Goal: Information Seeking & Learning: Learn about a topic

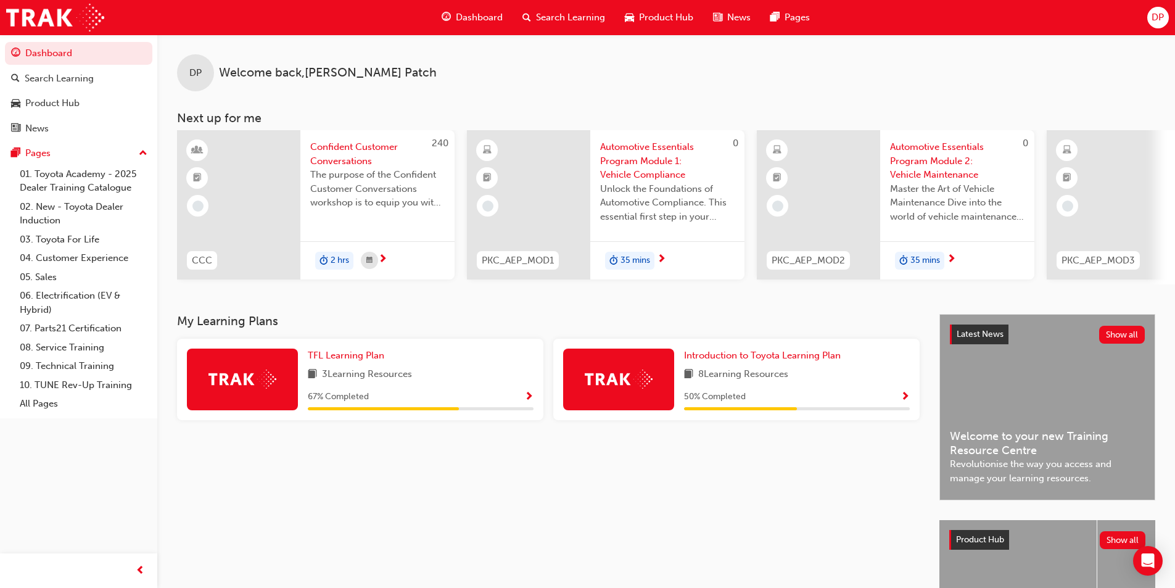
click at [226, 388] on img at bounding box center [242, 378] width 68 height 19
click at [249, 388] on img at bounding box center [242, 378] width 68 height 19
click at [337, 158] on span "Confident Customer Conversations" at bounding box center [377, 154] width 134 height 28
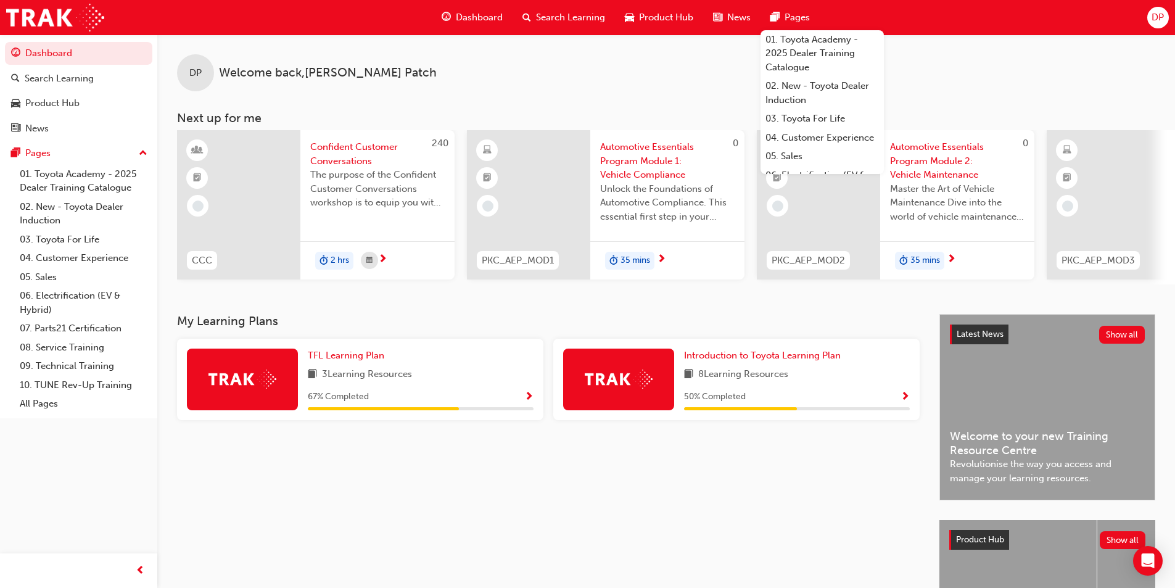
click at [494, 97] on div "DP Welcome back , [PERSON_NAME] Next up for me 240 CCC Confident Customer Conve…" at bounding box center [665, 160] width 1017 height 250
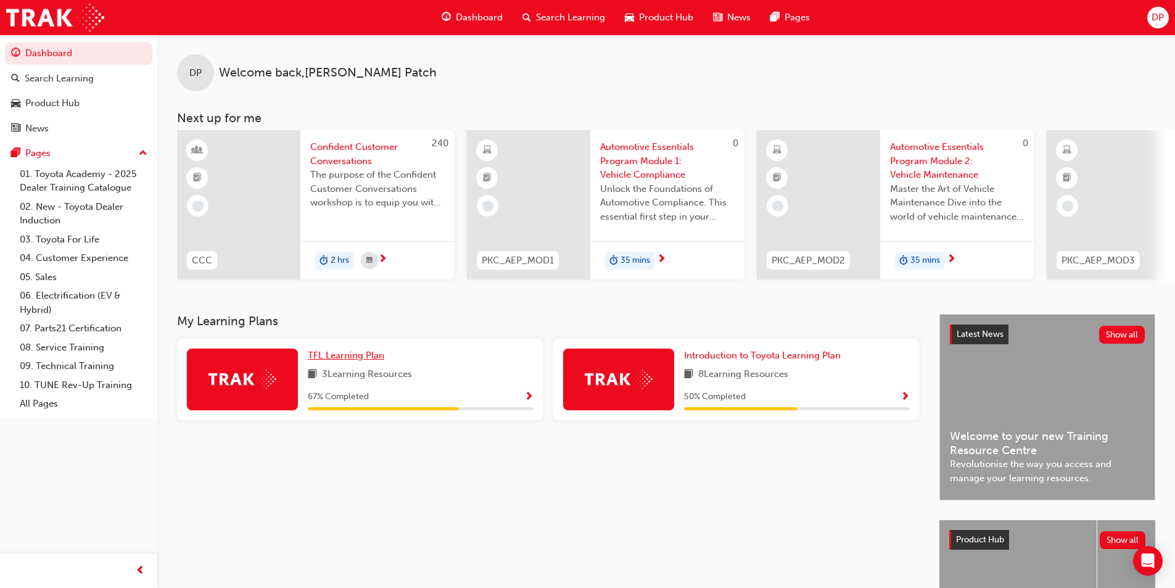
click at [324, 361] on span "TFL Learning Plan" at bounding box center [346, 355] width 76 height 11
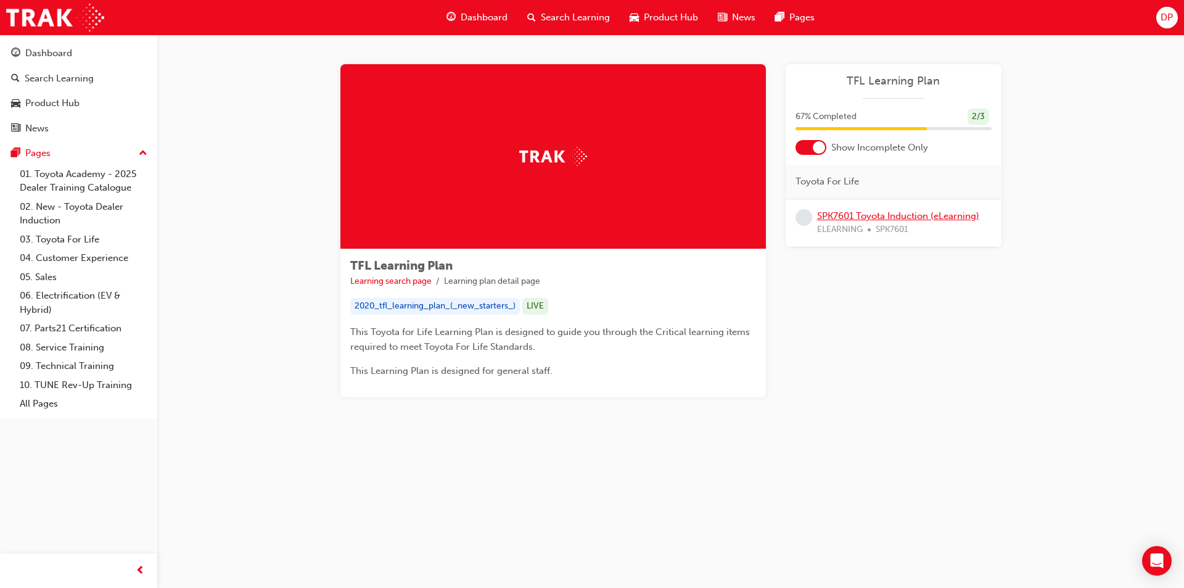
click at [909, 216] on link "SPK7601 Toyota Induction (eLearning)" at bounding box center [898, 215] width 162 height 11
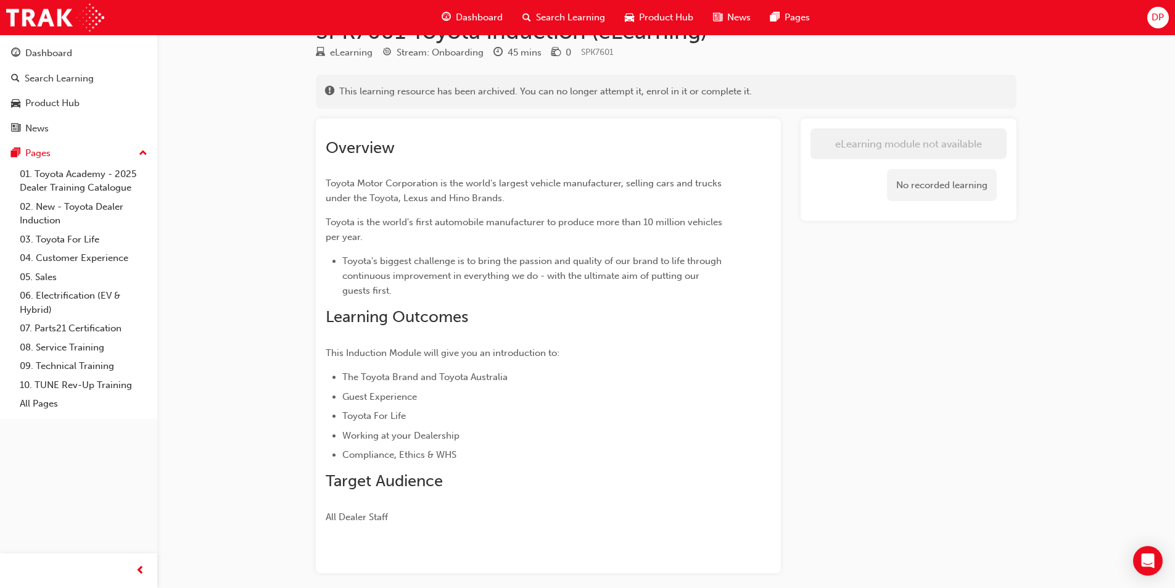
scroll to position [92, 0]
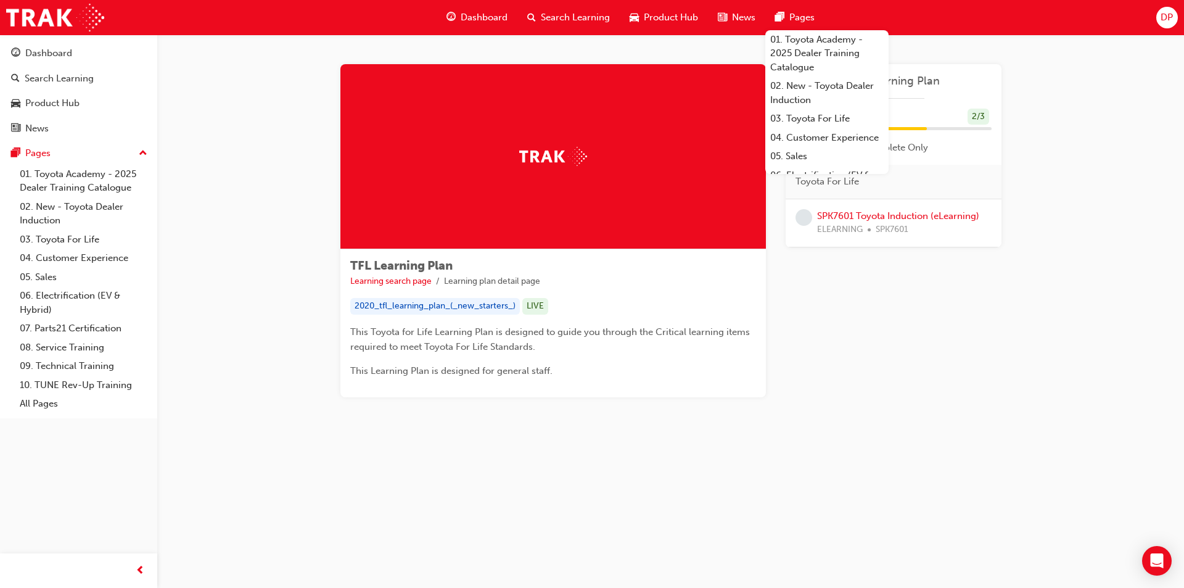
click at [491, 12] on span "Dashboard" at bounding box center [484, 17] width 47 height 14
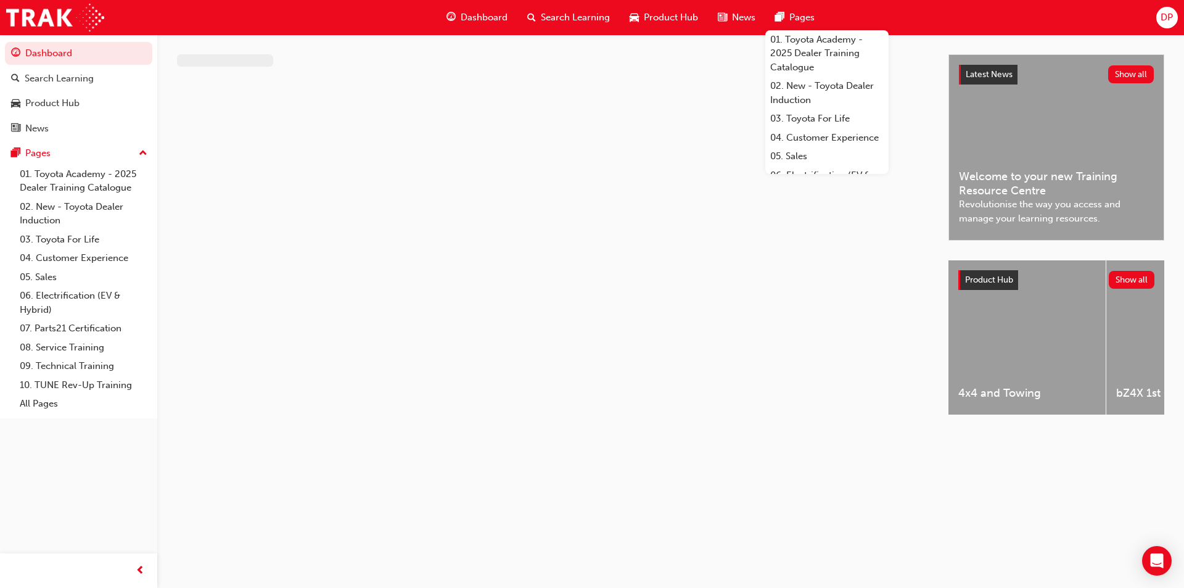
click at [491, 12] on span "Dashboard" at bounding box center [484, 17] width 47 height 14
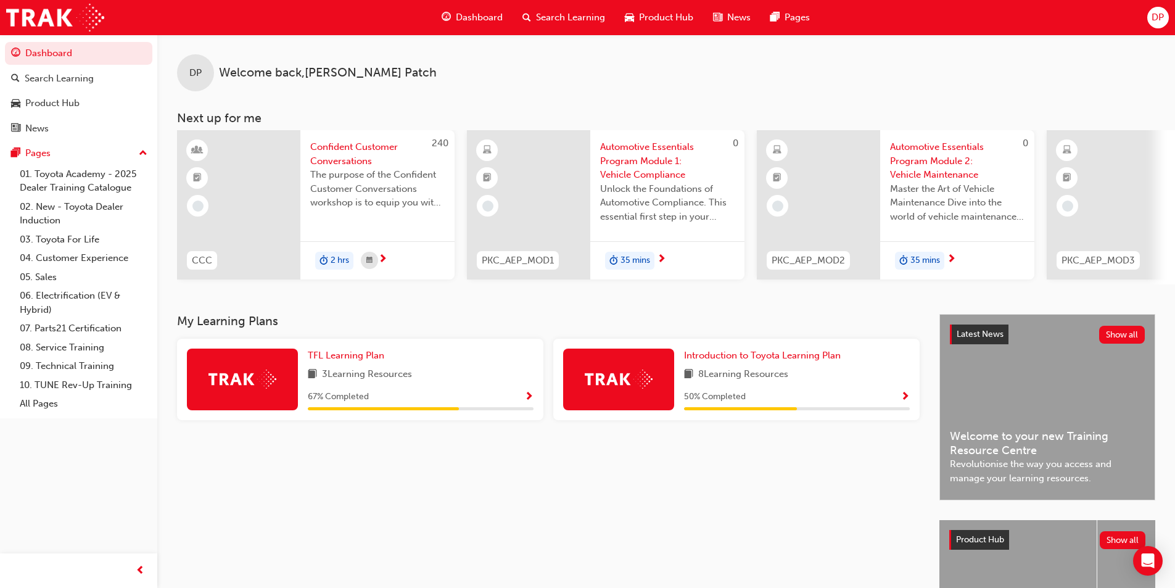
click at [312, 382] on span "book-icon" at bounding box center [312, 374] width 9 height 15
click at [683, 374] on div "Introduction to Toyota Learning Plan 8 Learning Resources 50 % Completed" at bounding box center [736, 378] width 366 height 81
click at [480, 14] on span "Dashboard" at bounding box center [479, 17] width 47 height 14
click at [586, 16] on span "Search Learning" at bounding box center [570, 17] width 69 height 14
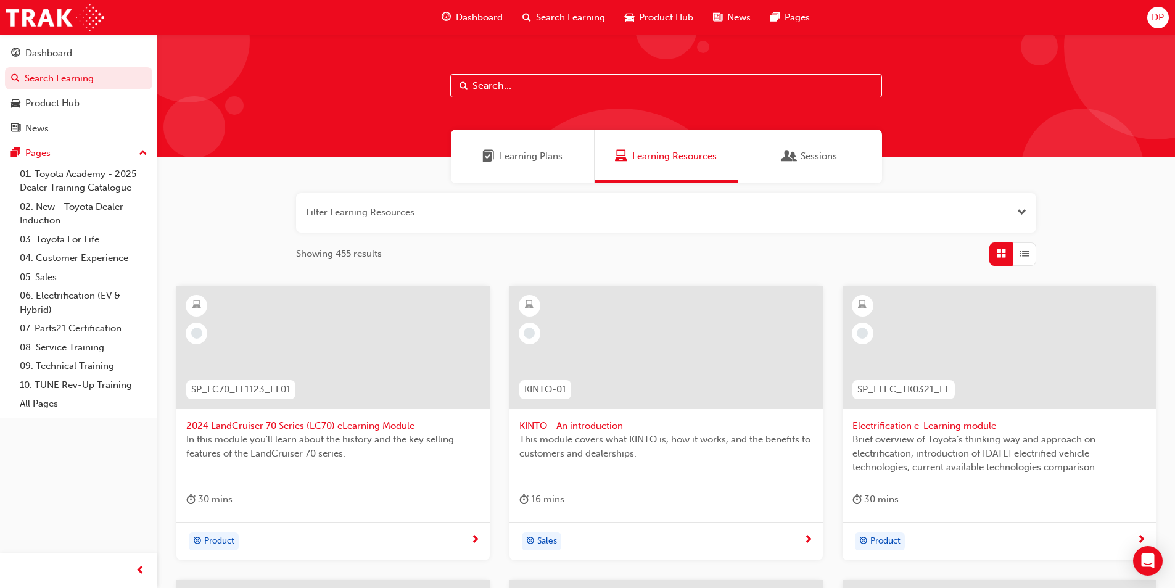
click at [580, 84] on input "text" at bounding box center [666, 85] width 432 height 23
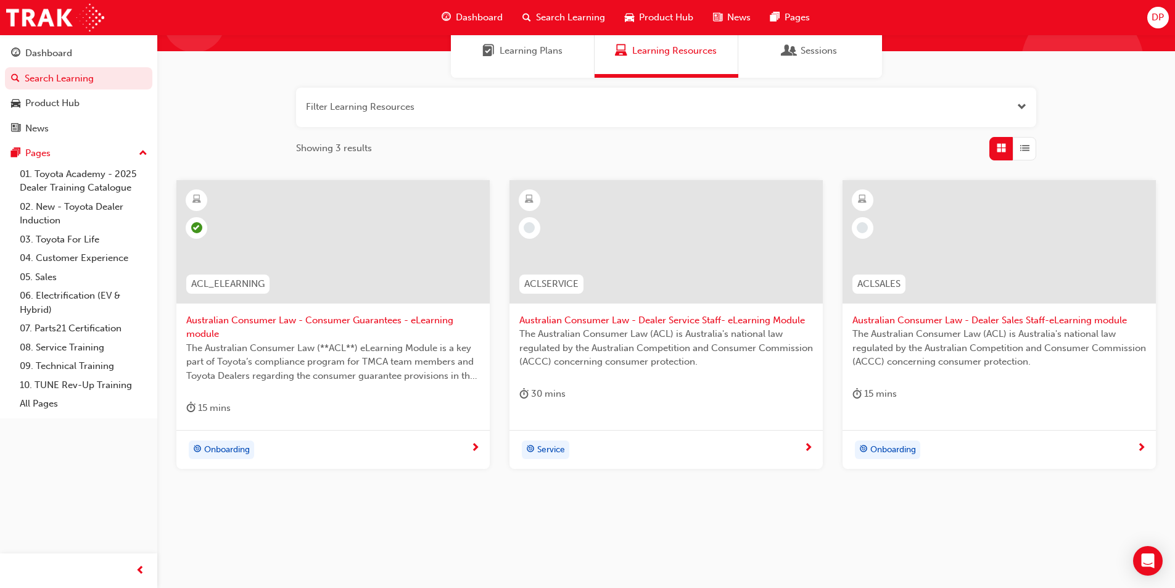
scroll to position [106, 0]
type input "ACL"
click at [1025, 316] on span "Australian Consumer Law - Dealer Sales Staff-eLearning module" at bounding box center [998, 320] width 293 height 14
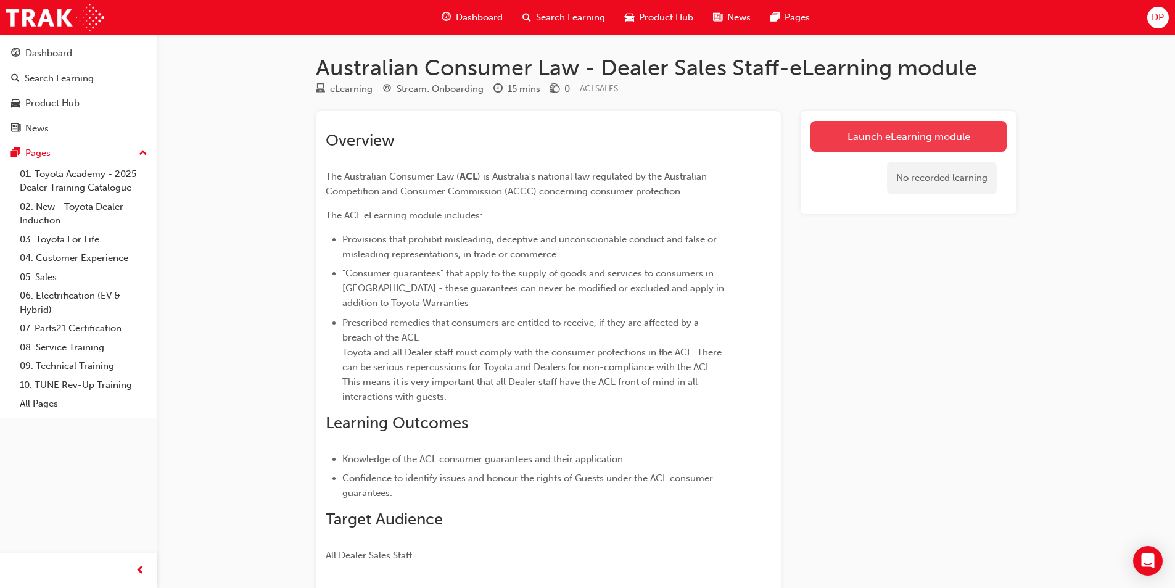
click at [908, 131] on link "Launch eLearning module" at bounding box center [908, 136] width 196 height 31
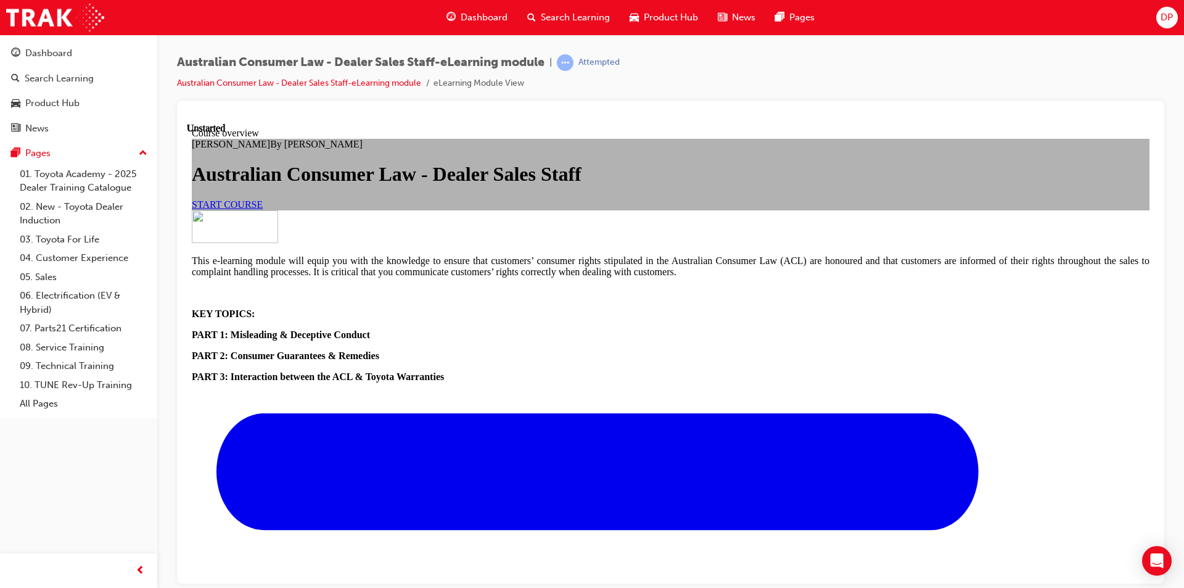
click at [263, 209] on link "START COURSE" at bounding box center [227, 204] width 71 height 10
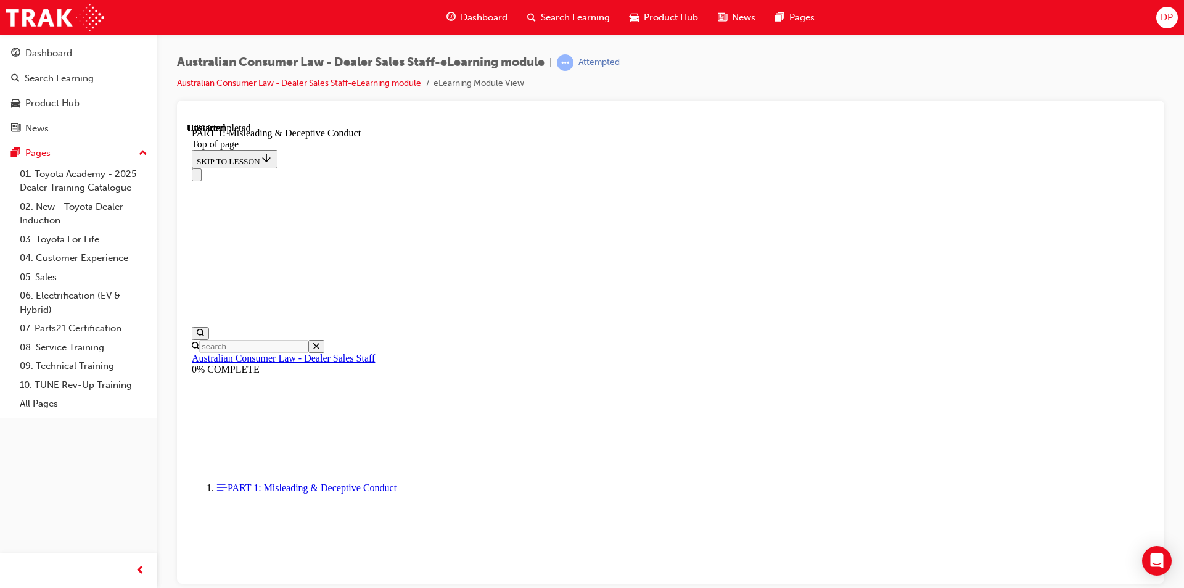
scroll to position [841, 0]
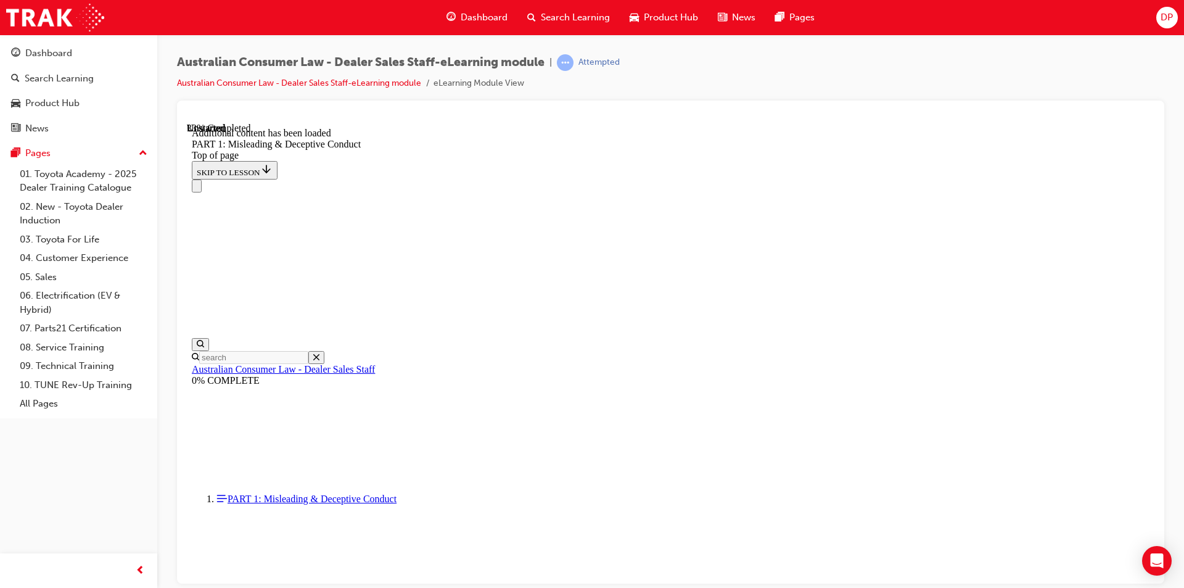
scroll to position [1456, 0]
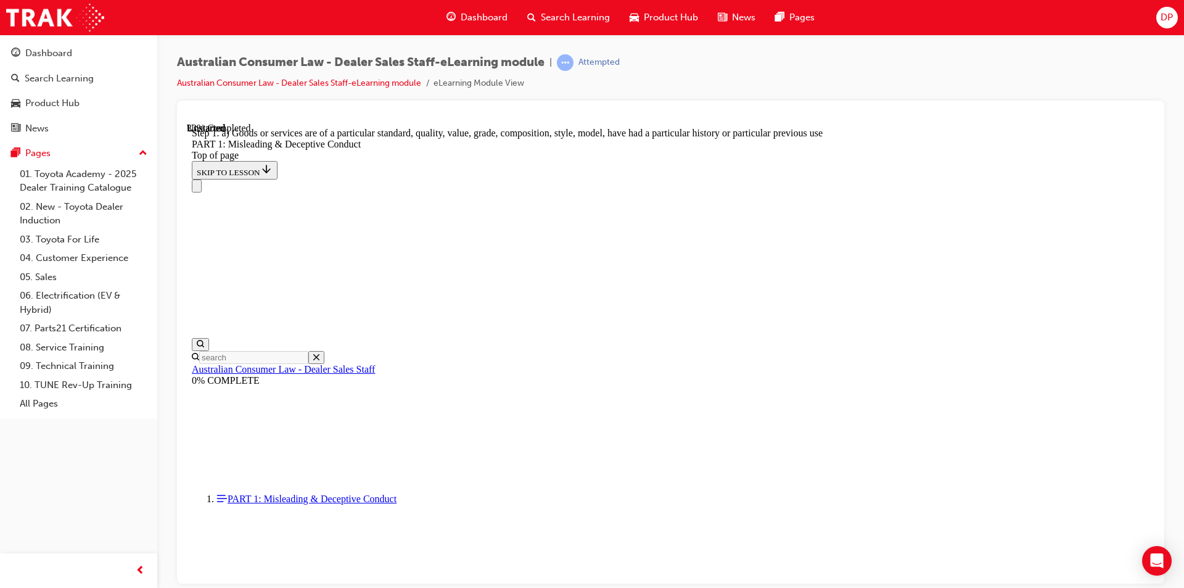
scroll to position [1418, 0]
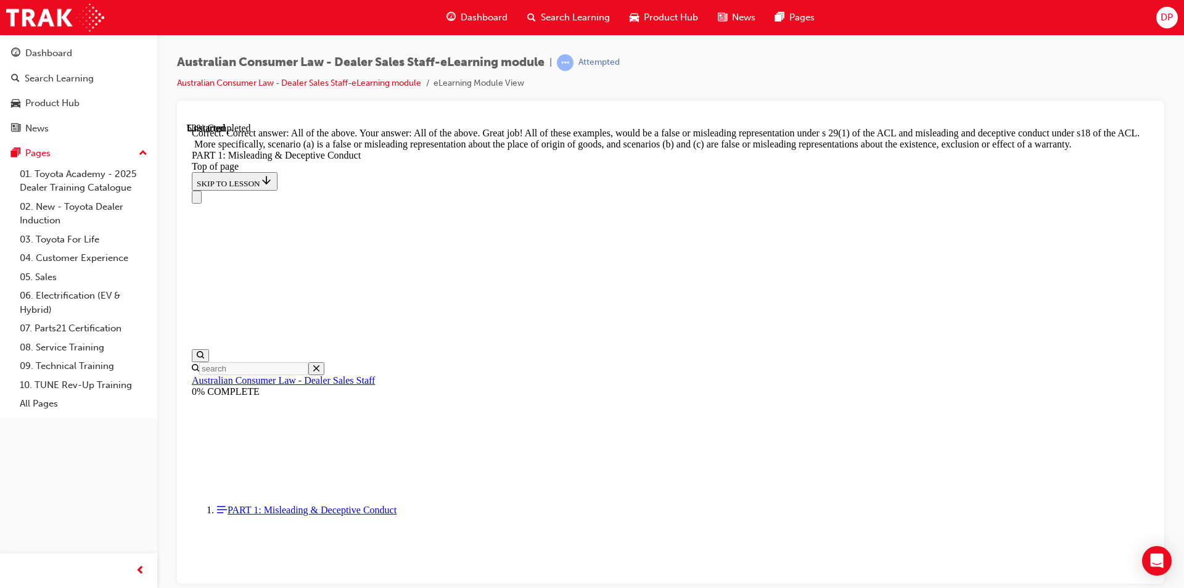
scroll to position [2056, 0]
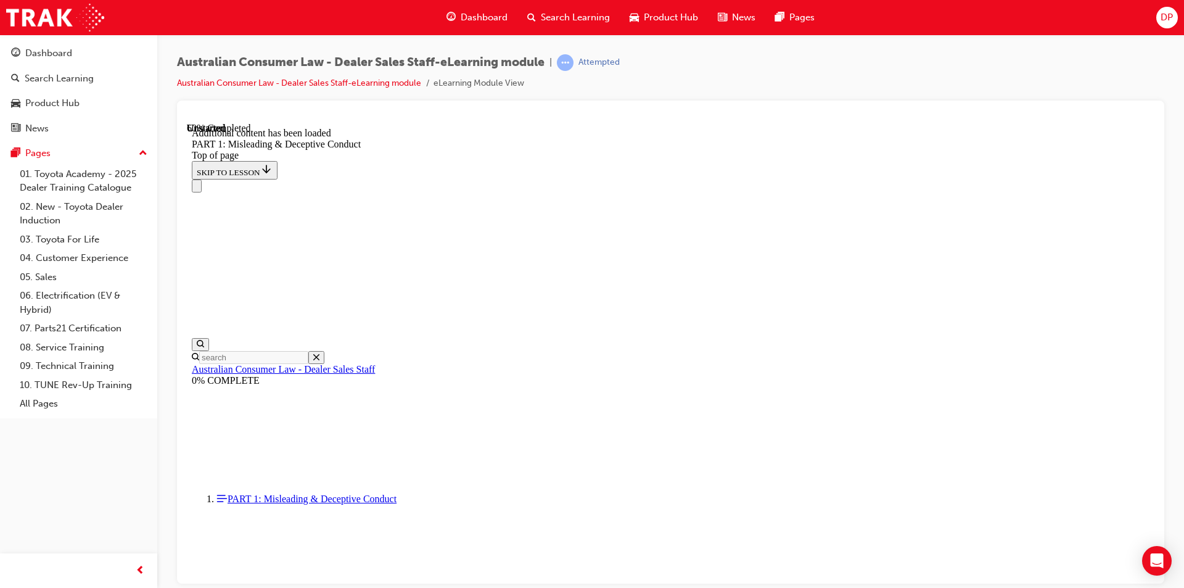
scroll to position [2433, 0]
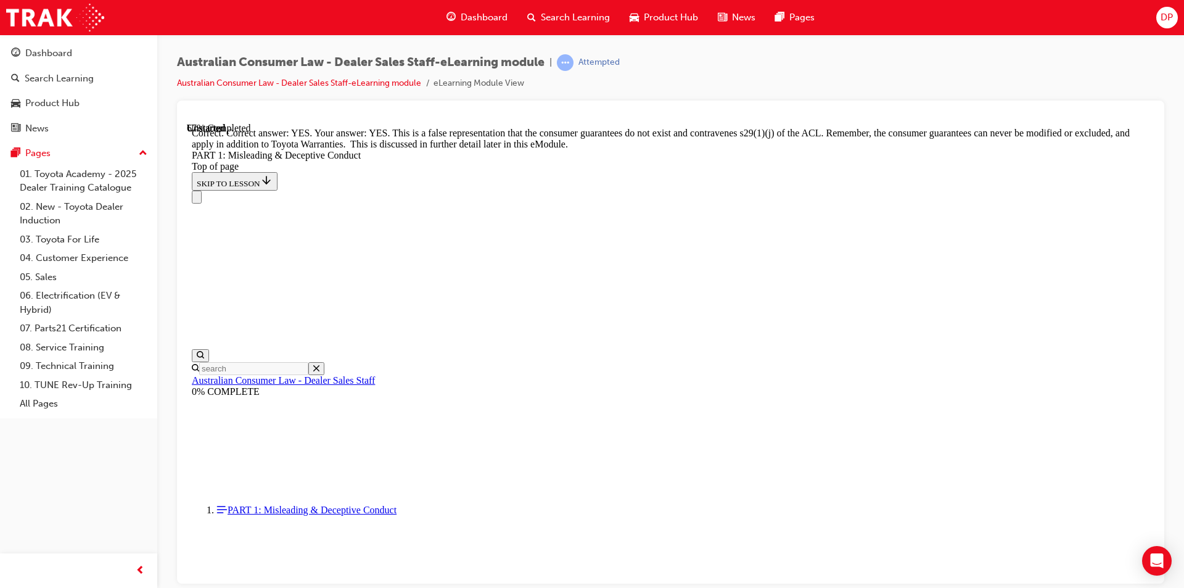
scroll to position [2680, 0]
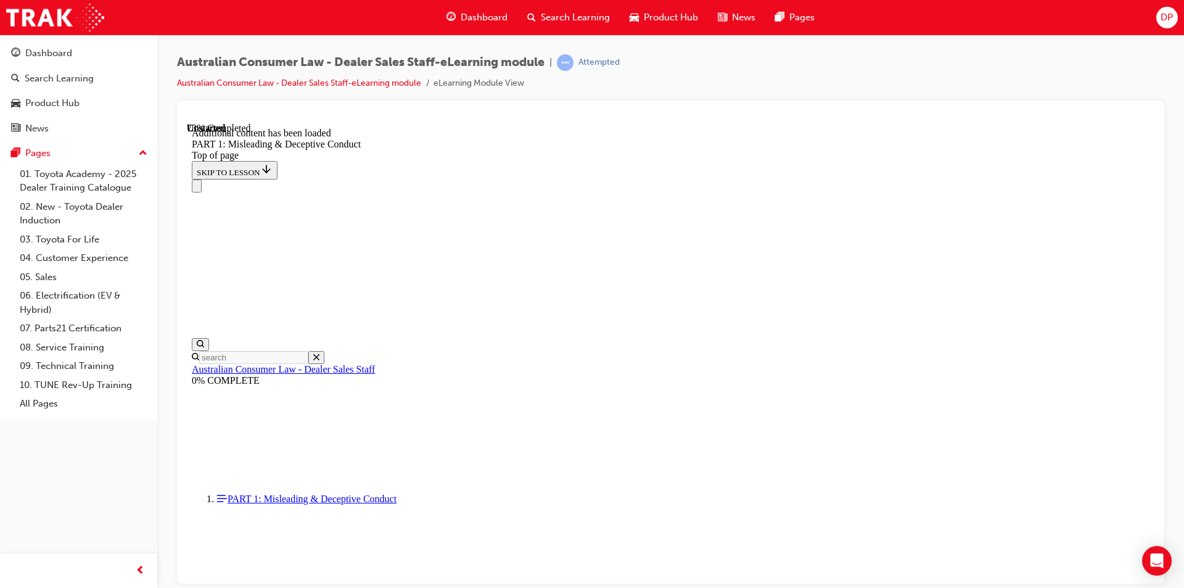
scroll to position [3013, 0]
click button "START"
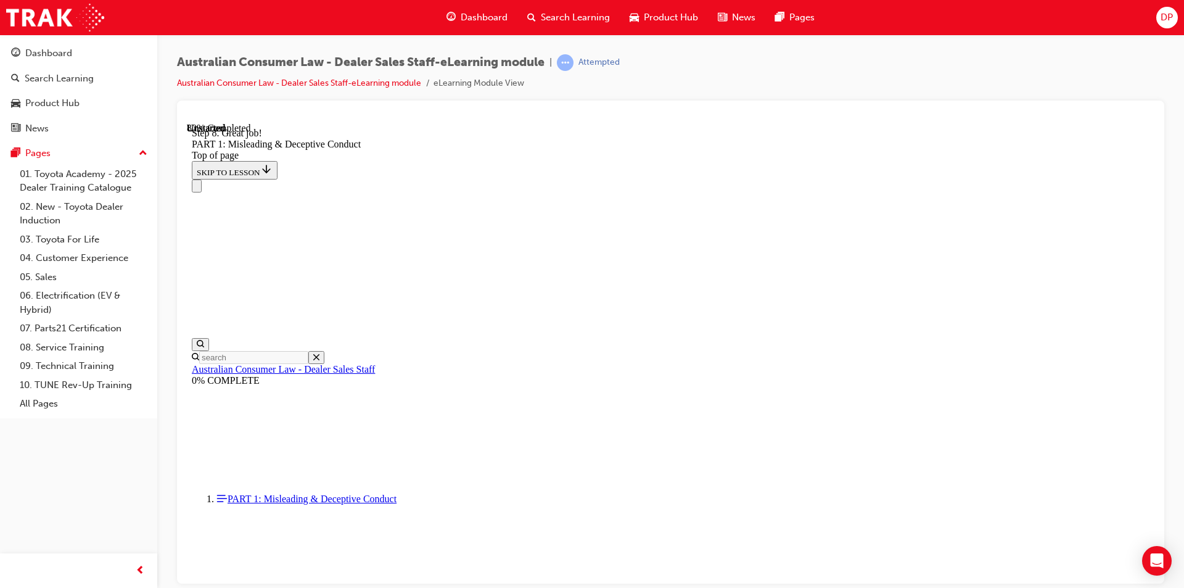
click button "START"
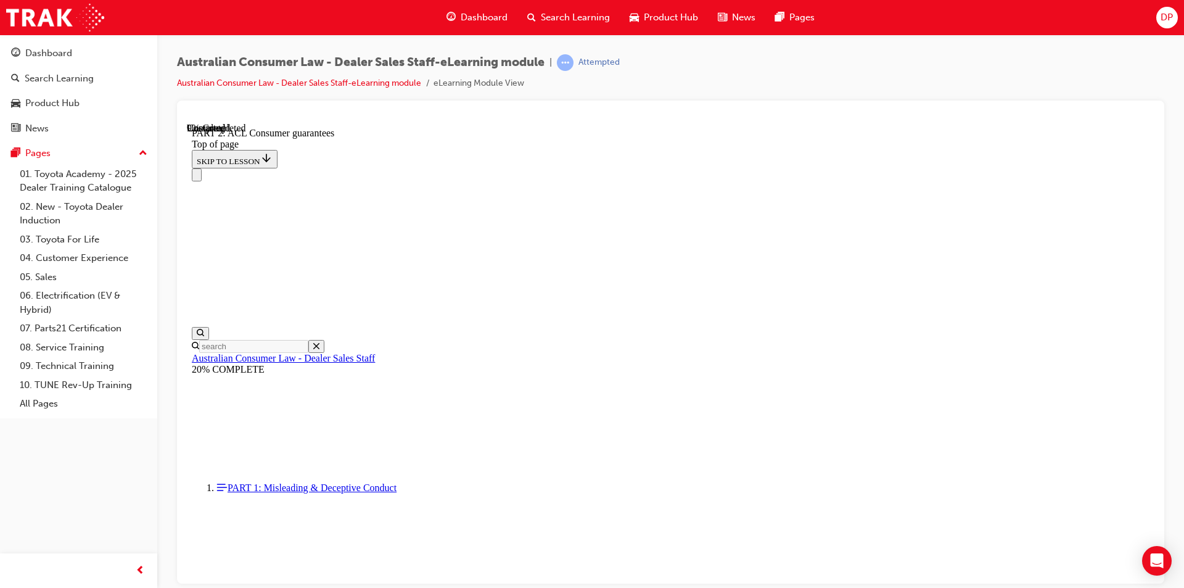
scroll to position [1967, 0]
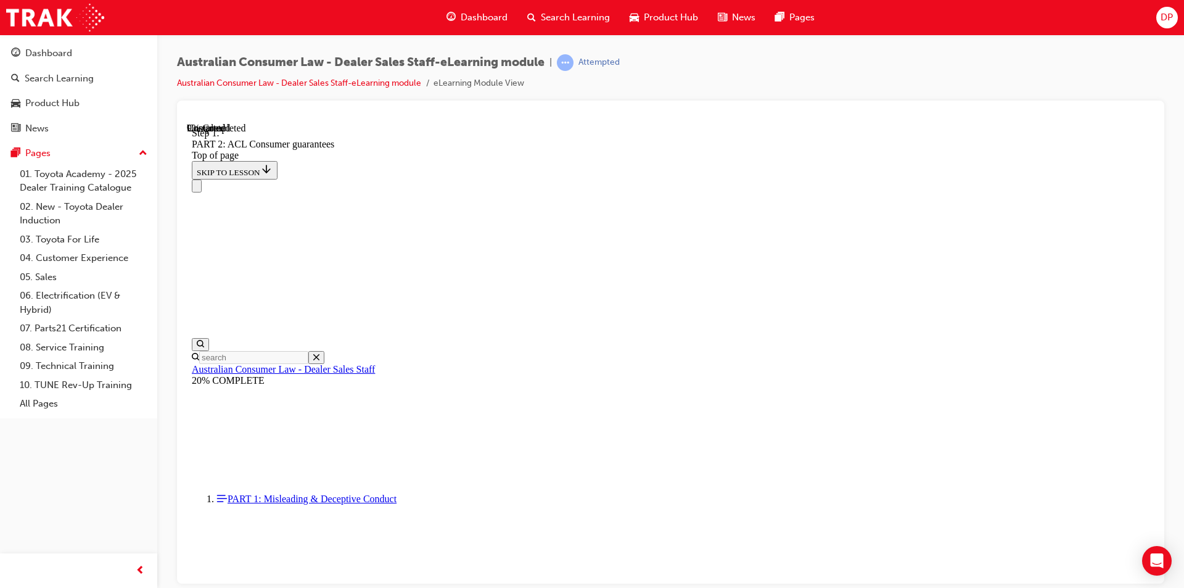
scroll to position [1999, 0]
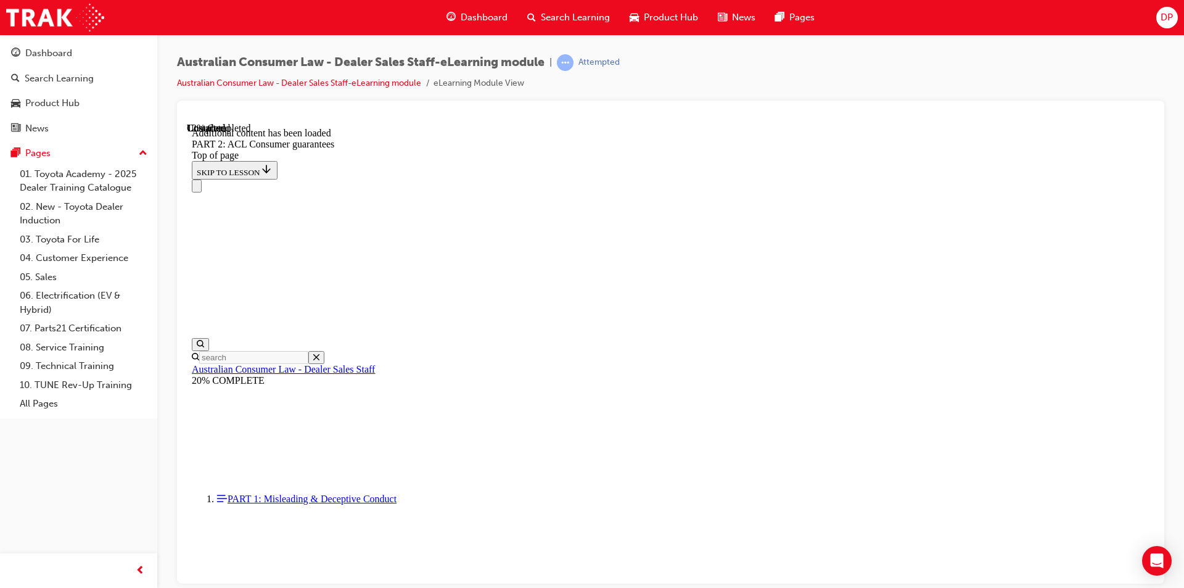
scroll to position [2332, 0]
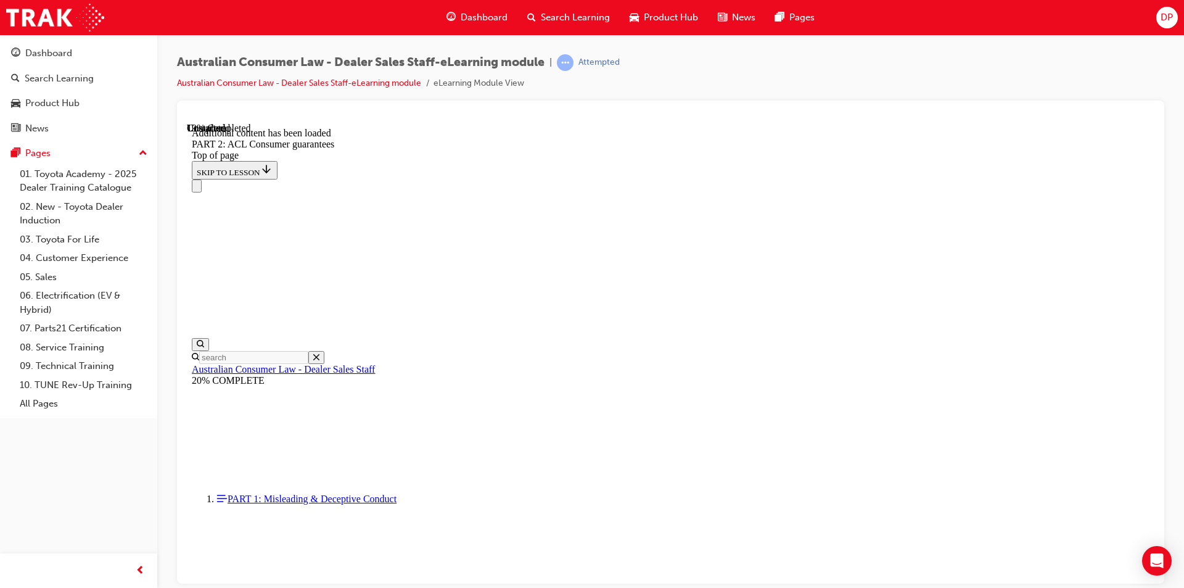
scroll to position [3091, 0]
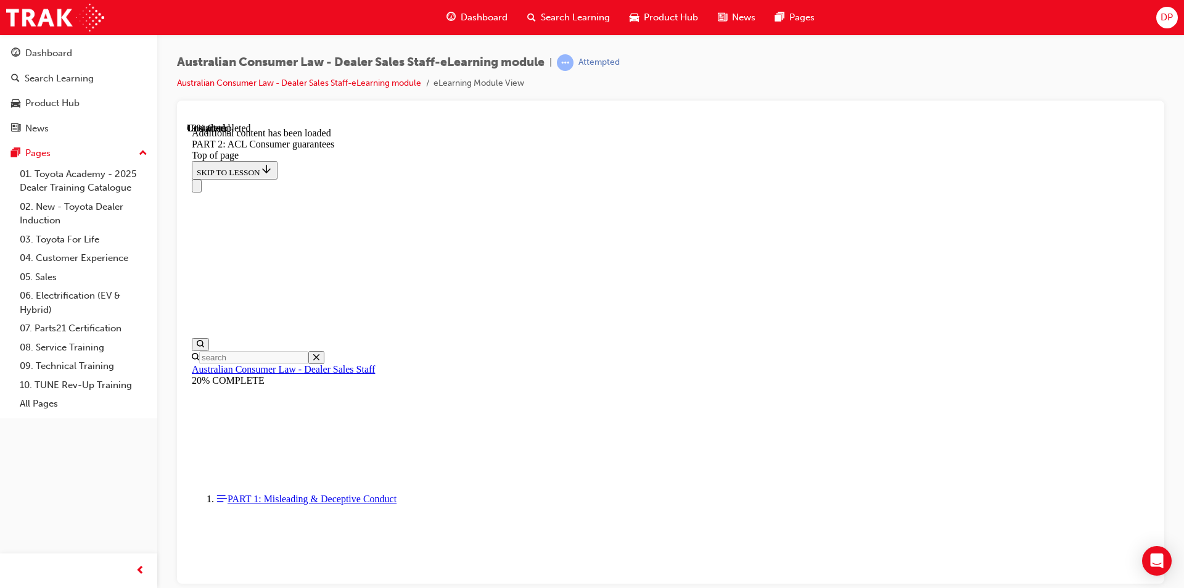
scroll to position [3001, 0]
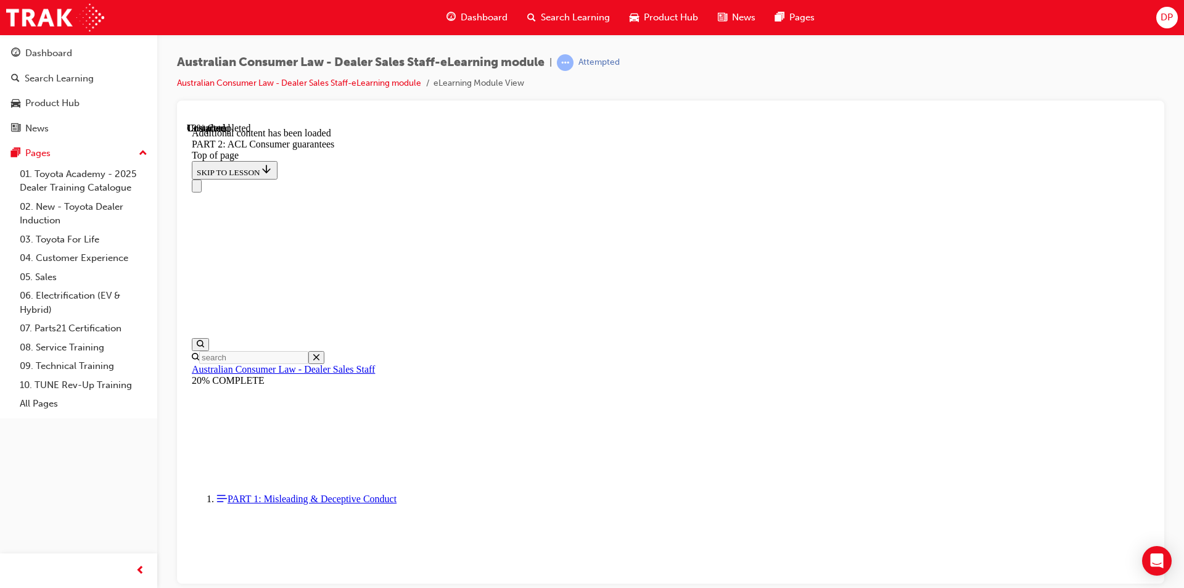
scroll to position [3091, 0]
drag, startPoint x: 1151, startPoint y: 527, endPoint x: 1331, endPoint y: 672, distance: 231.5
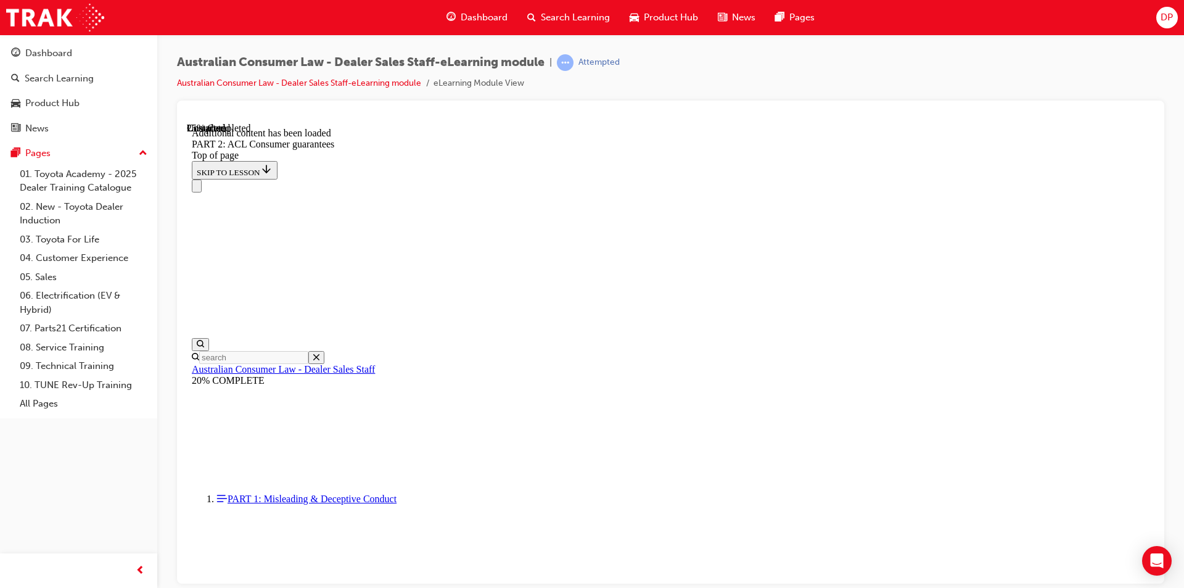
scroll to position [3652, 0]
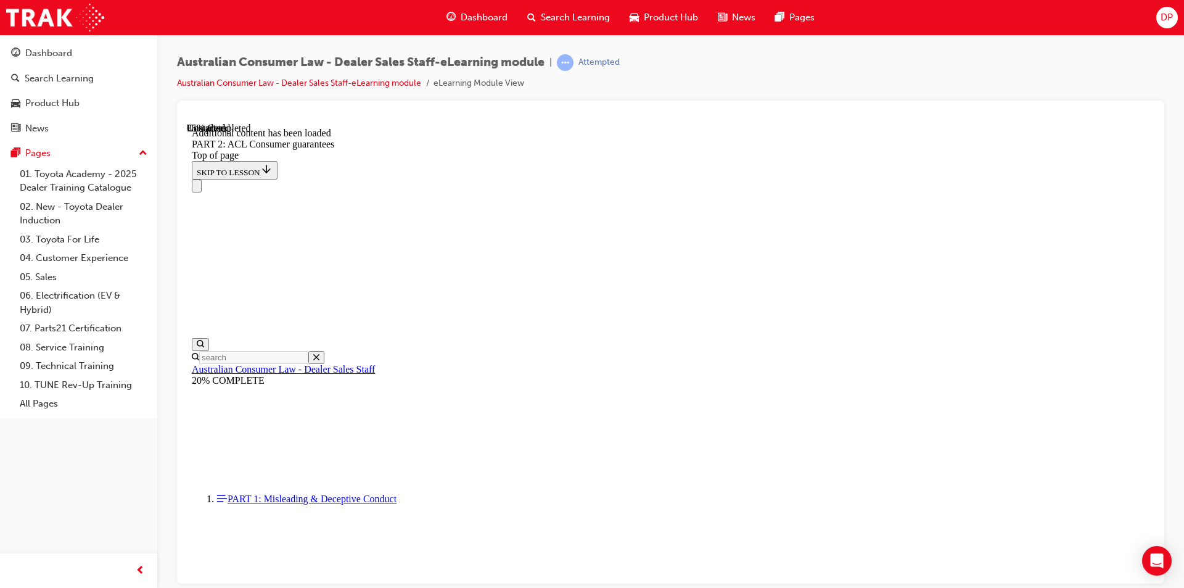
scroll to position [5309, 0]
drag, startPoint x: 1149, startPoint y: 532, endPoint x: 1329, endPoint y: 668, distance: 225.8
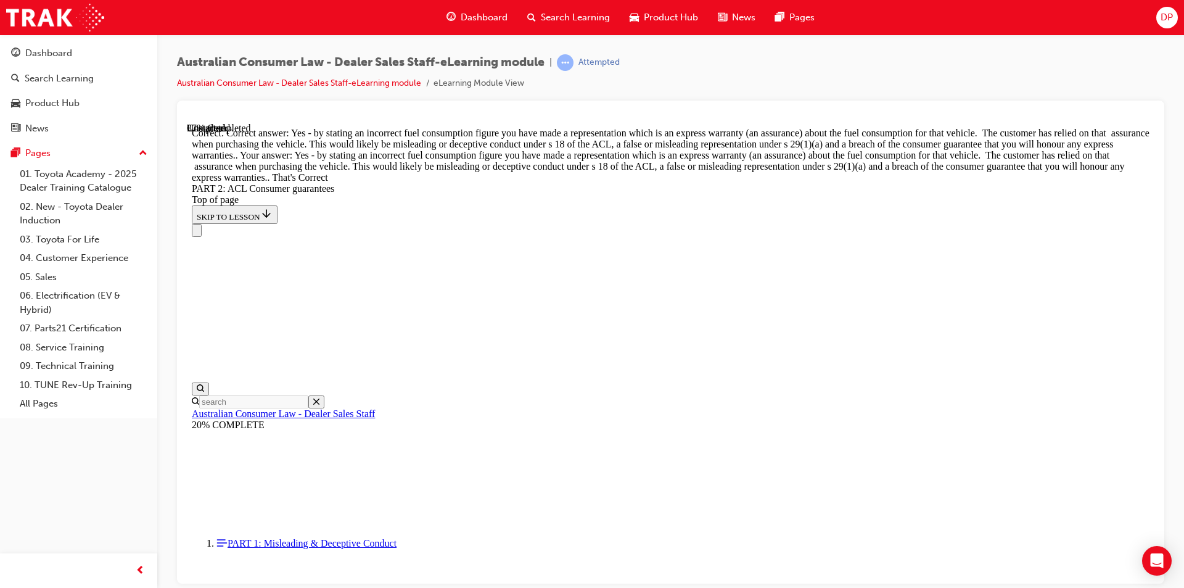
scroll to position [5607, 0]
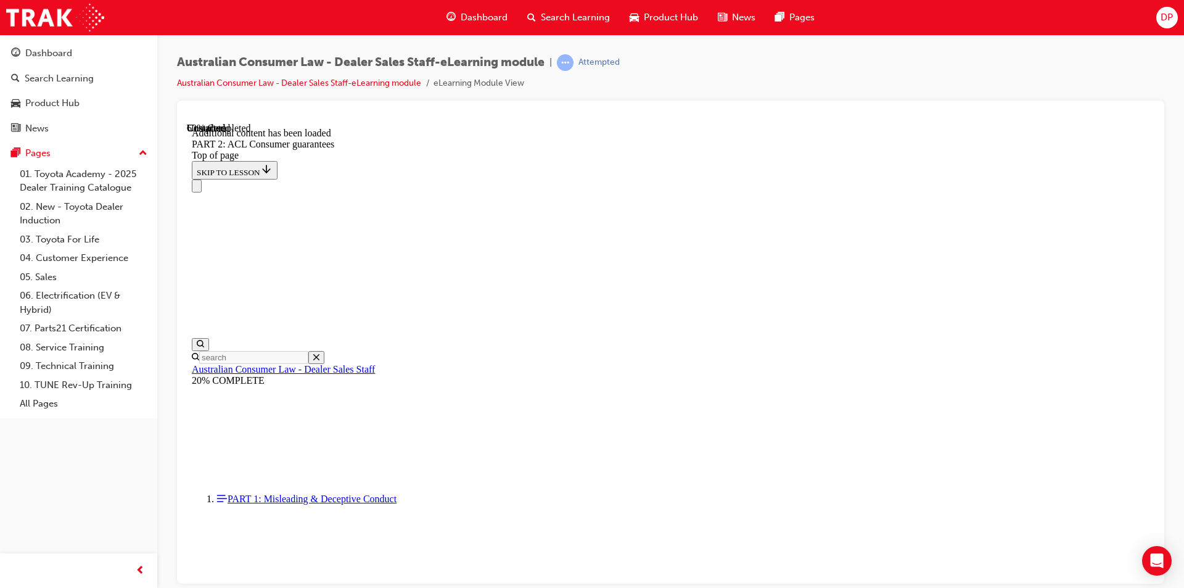
scroll to position [7689, 0]
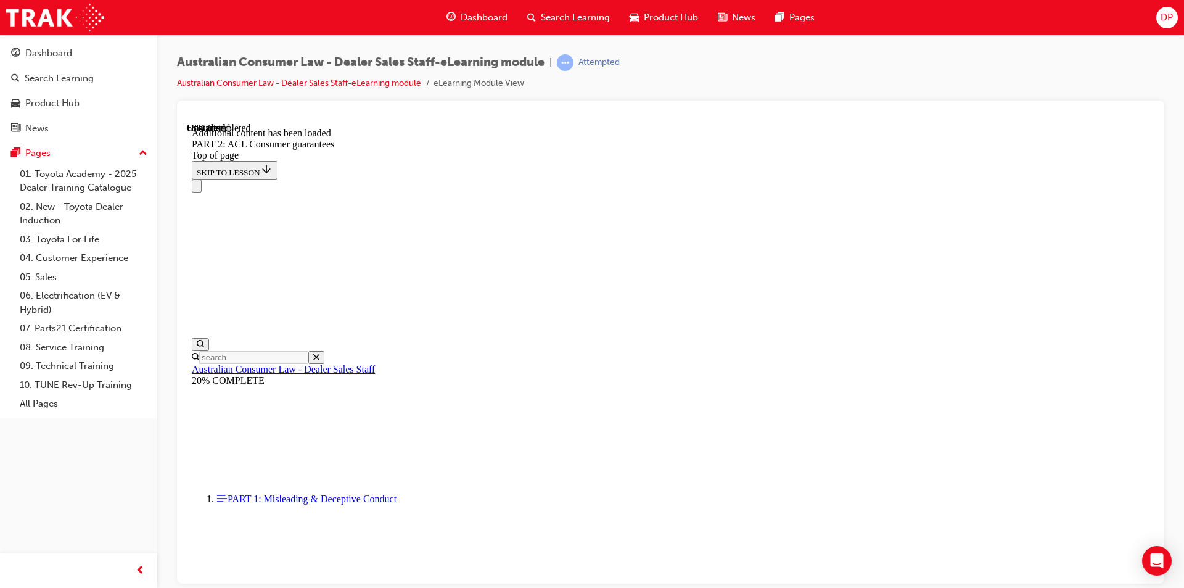
scroll to position [8057, 0]
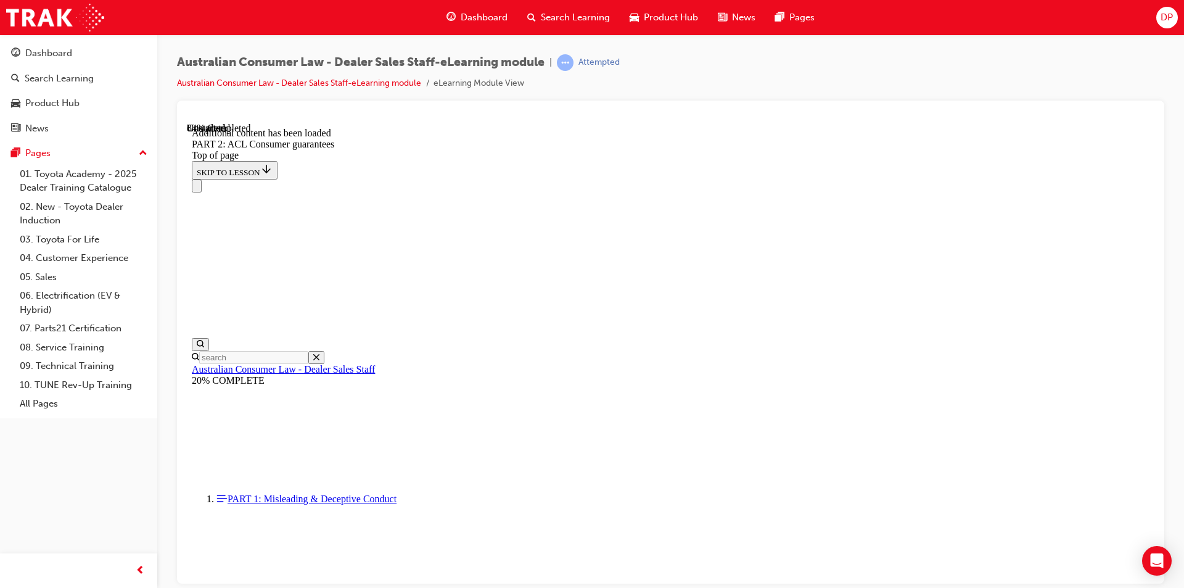
scroll to position [12035, 0]
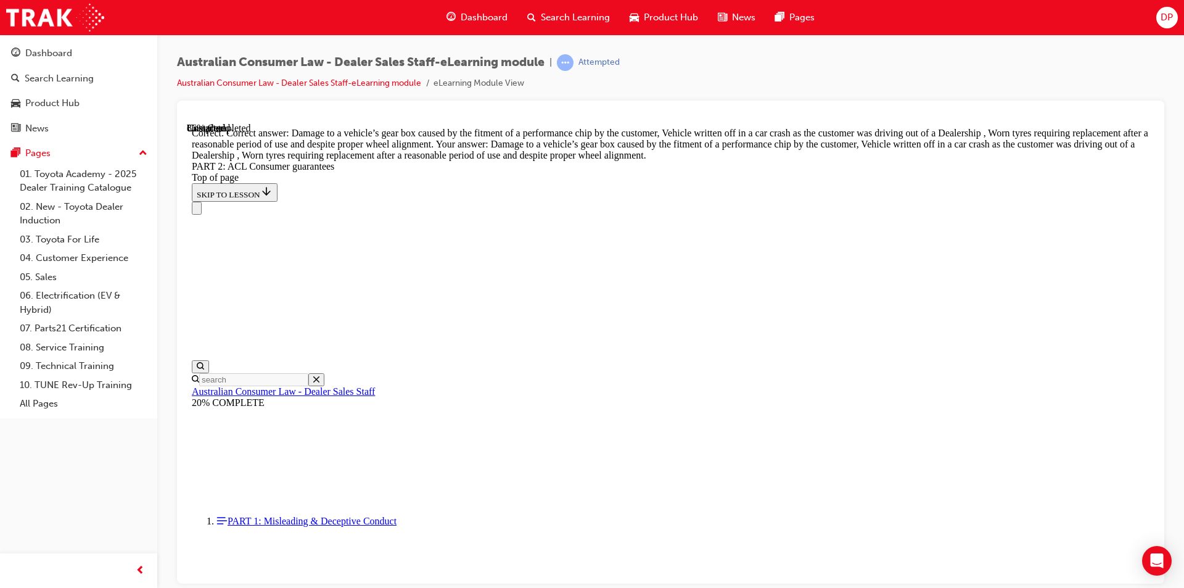
scroll to position [12242, 0]
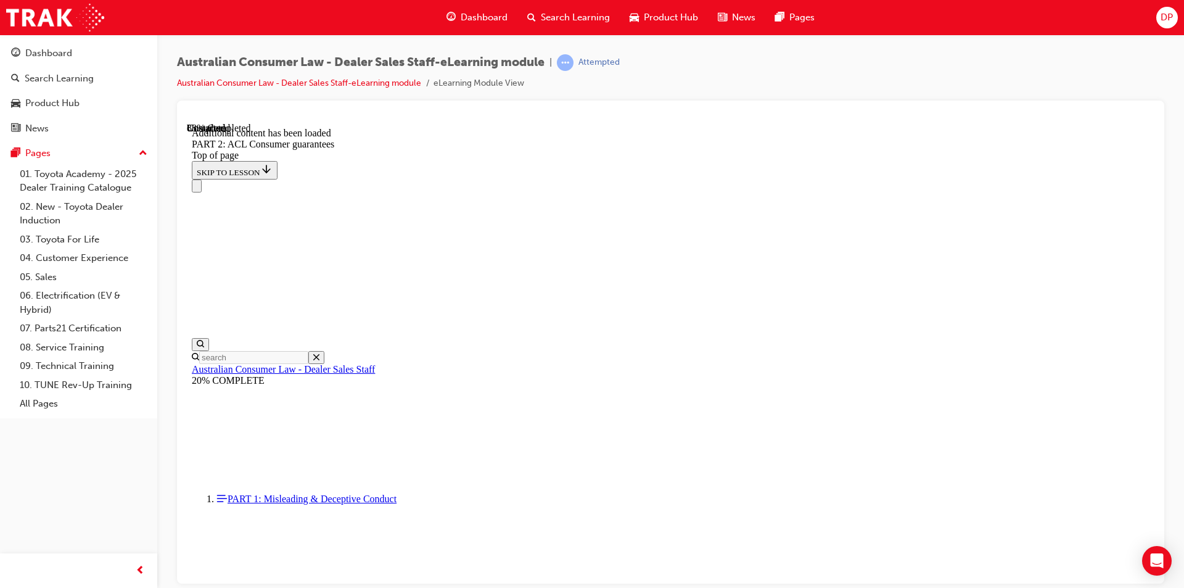
scroll to position [12655, 0]
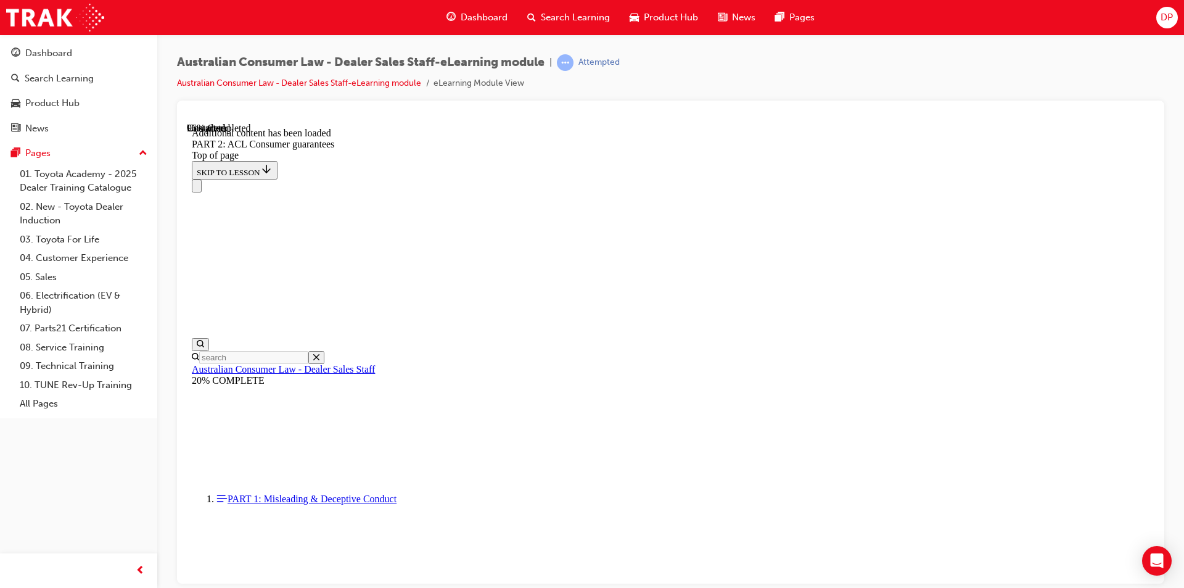
scroll to position [14370, 0]
click at [1182, 472] on div "Australian Consumer Law - Dealer Sales Staff-eLearning module | Attempted Austr…" at bounding box center [670, 296] width 1027 height 522
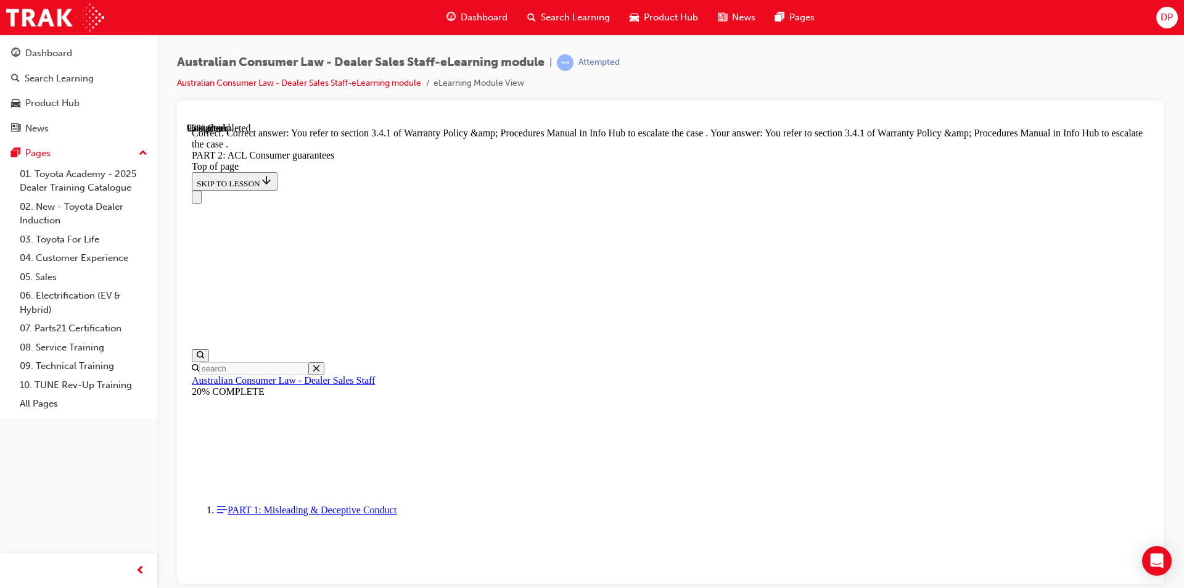
scroll to position [14682, 0]
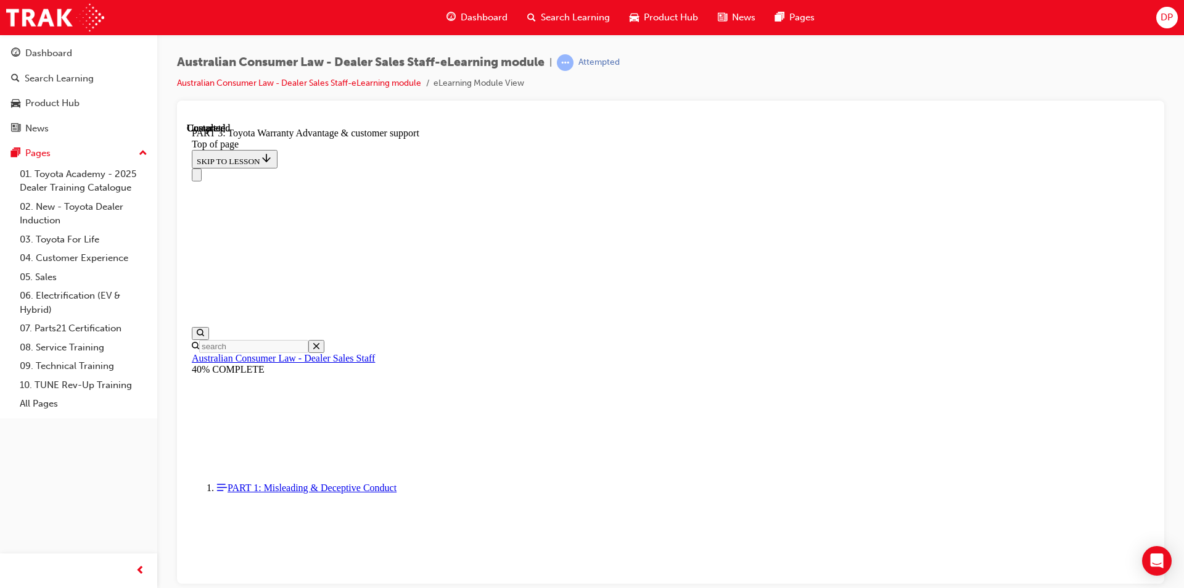
scroll to position [38, 0]
drag, startPoint x: 1143, startPoint y: 248, endPoint x: 1133, endPoint y: 334, distance: 86.3
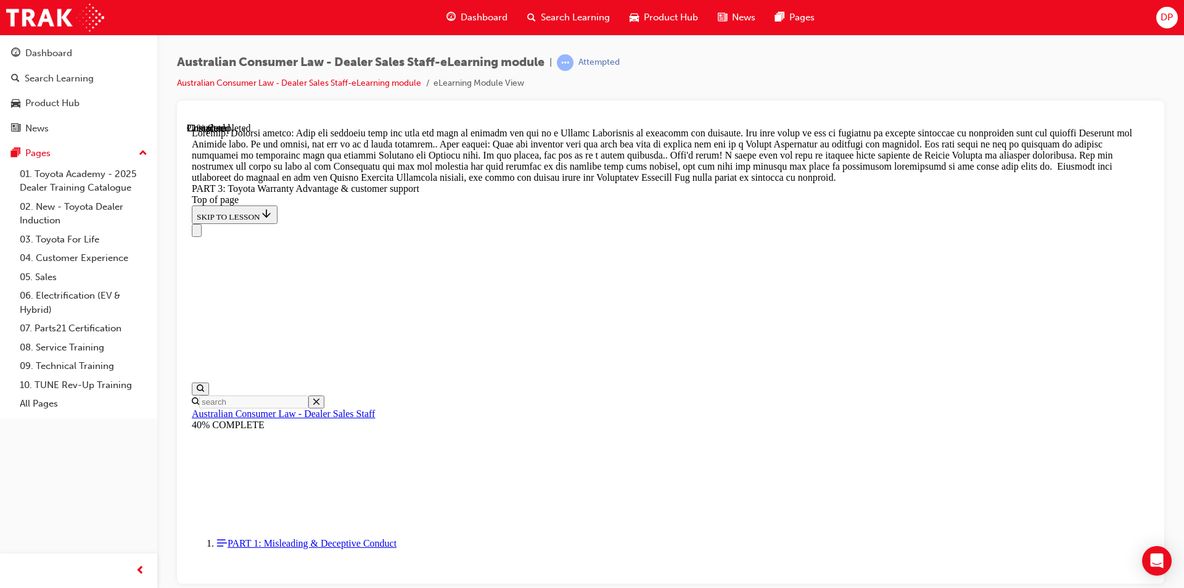
scroll to position [1107, 0]
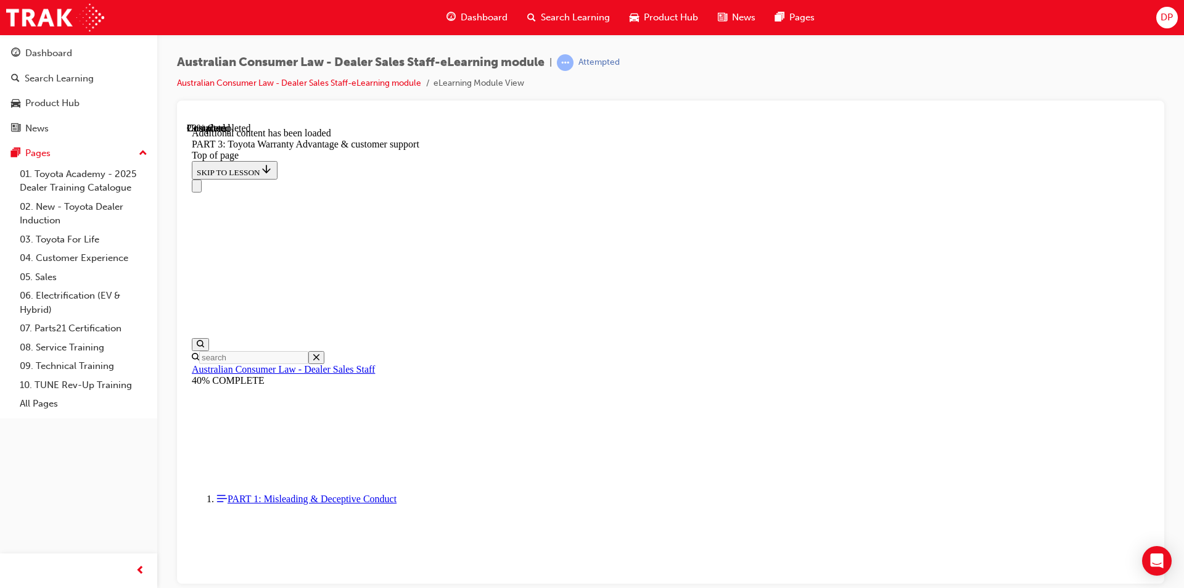
scroll to position [1439, 0]
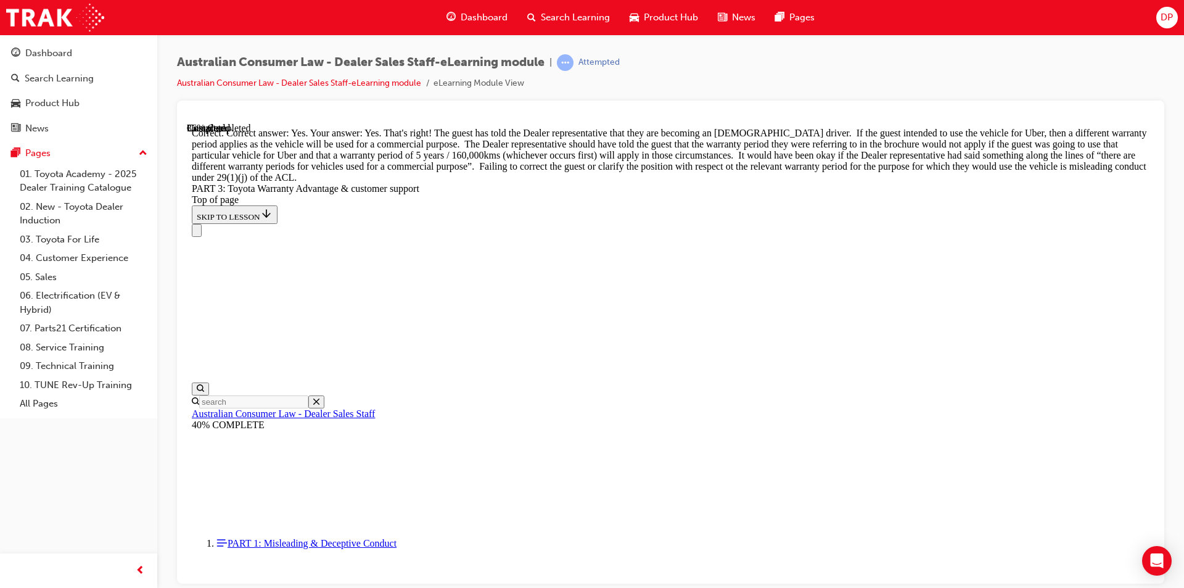
scroll to position [1839, 0]
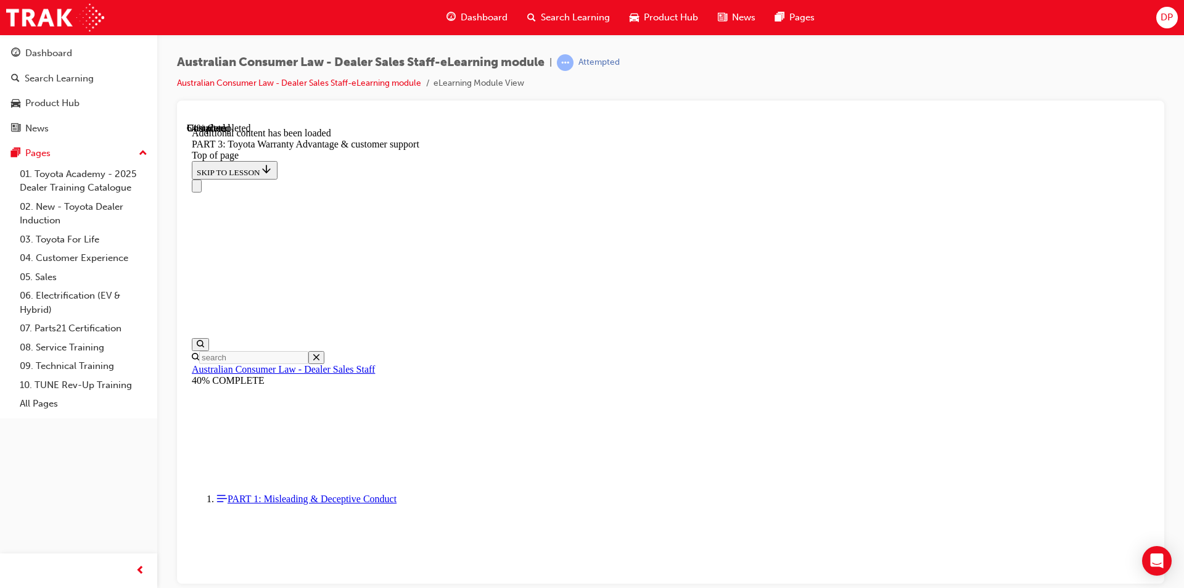
scroll to position [3182, 0]
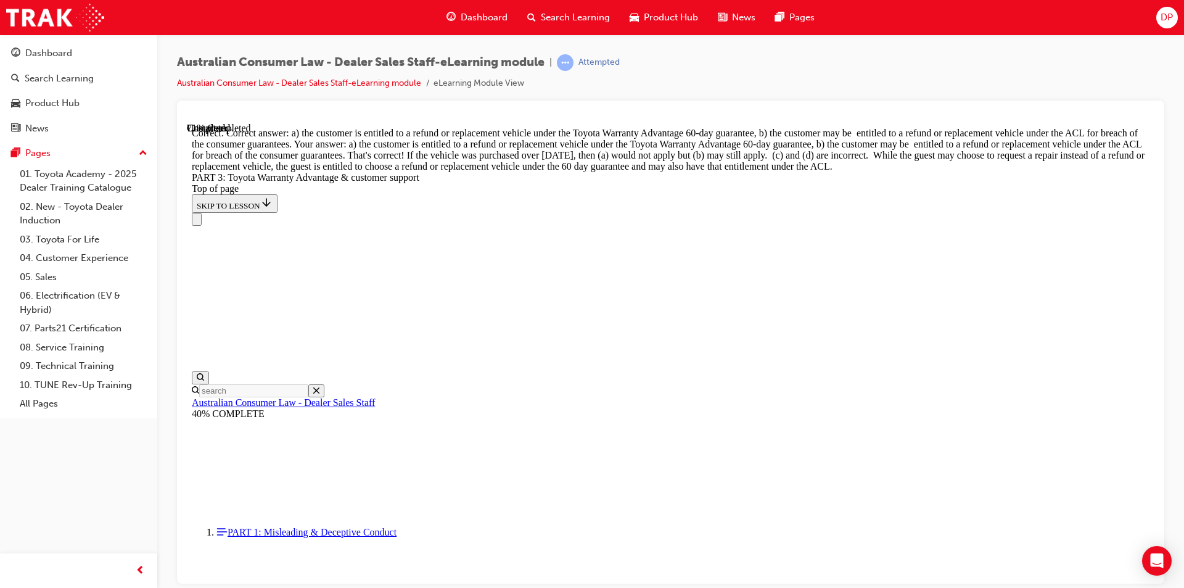
scroll to position [3596, 0]
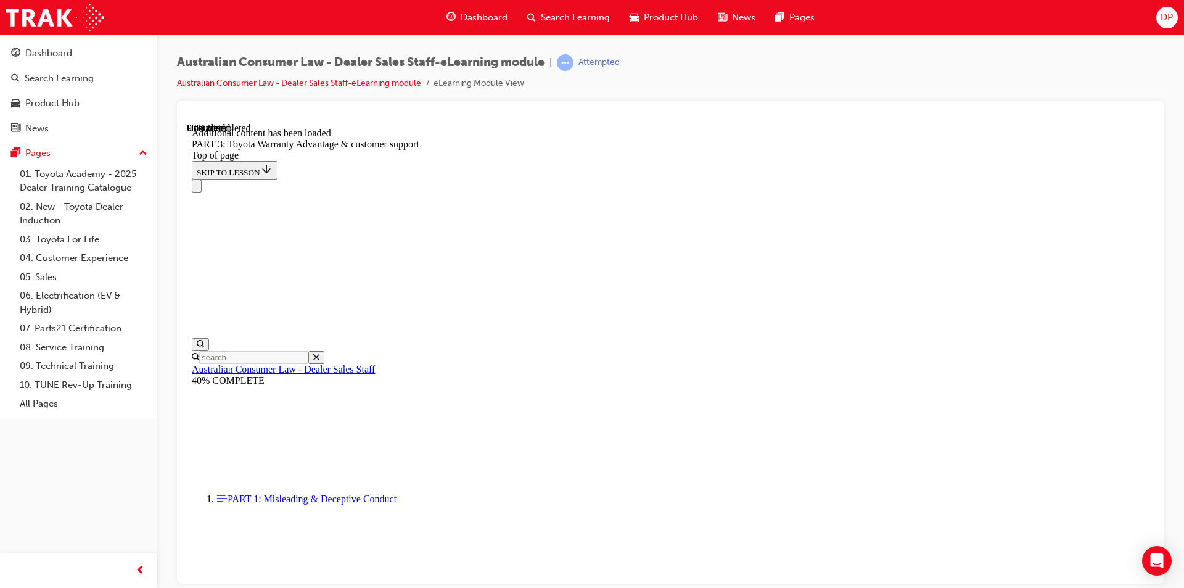
scroll to position [3898, 0]
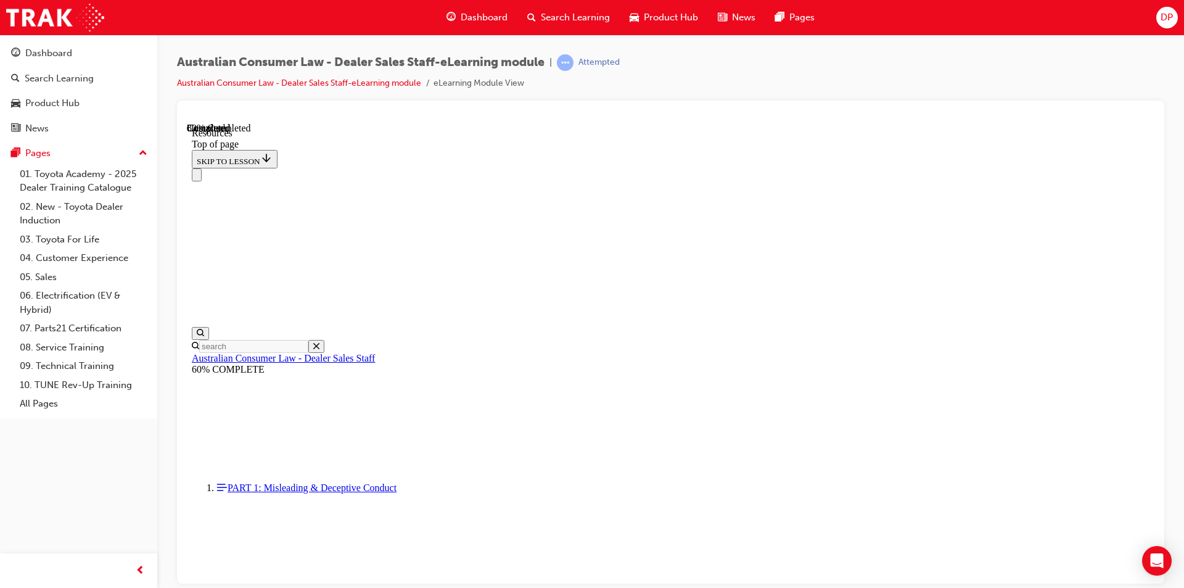
scroll to position [605, 0]
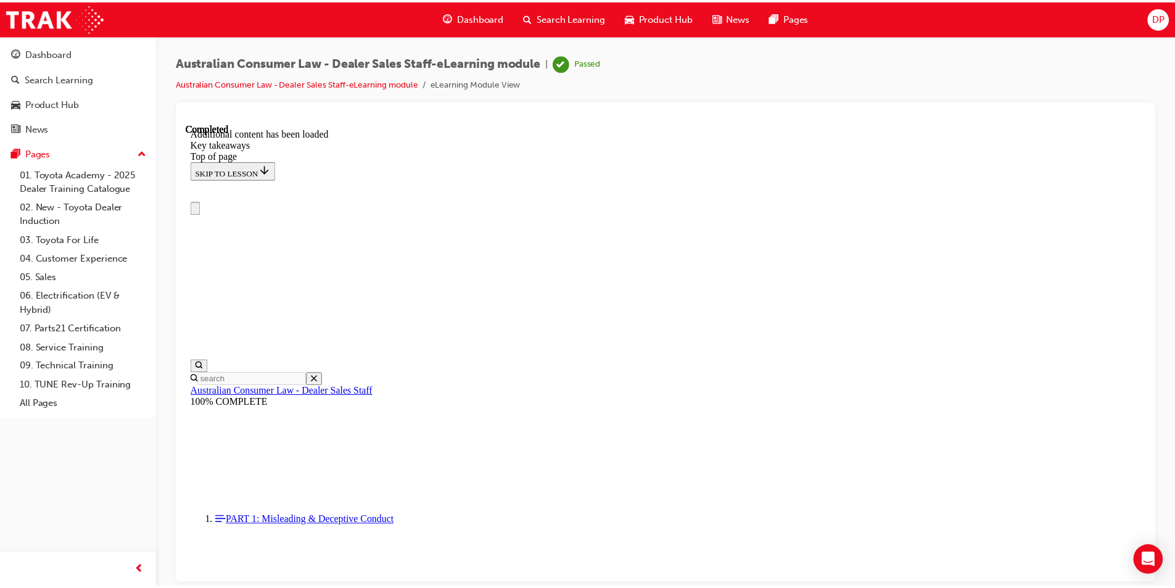
scroll to position [0, 0]
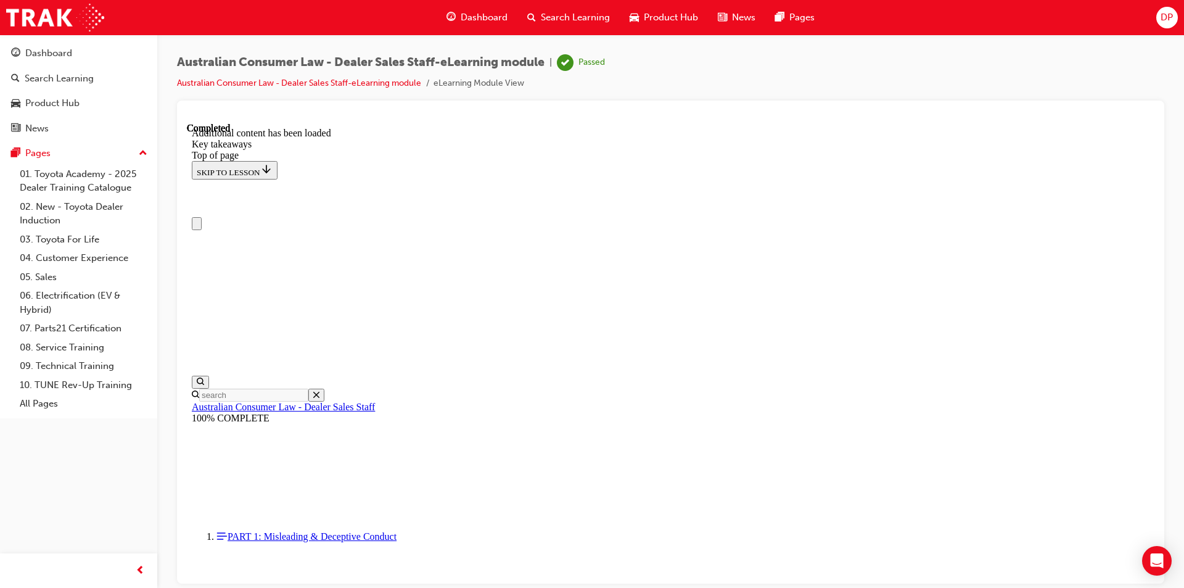
click at [478, 17] on span "Dashboard" at bounding box center [484, 17] width 47 height 14
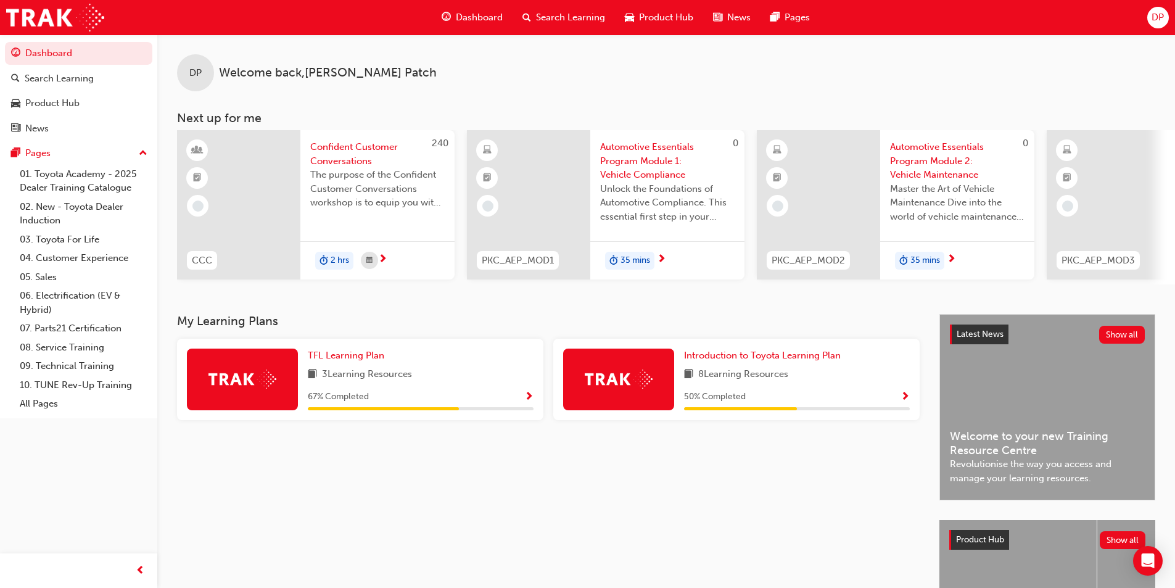
click at [588, 18] on span "Search Learning" at bounding box center [570, 17] width 69 height 14
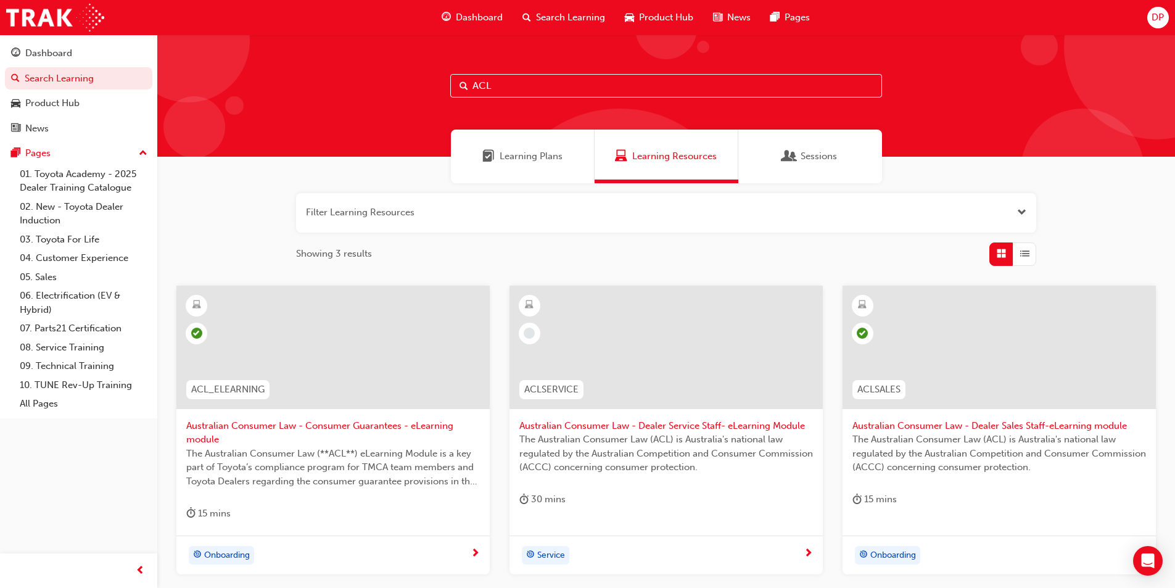
click at [465, 18] on span "Dashboard" at bounding box center [479, 17] width 47 height 14
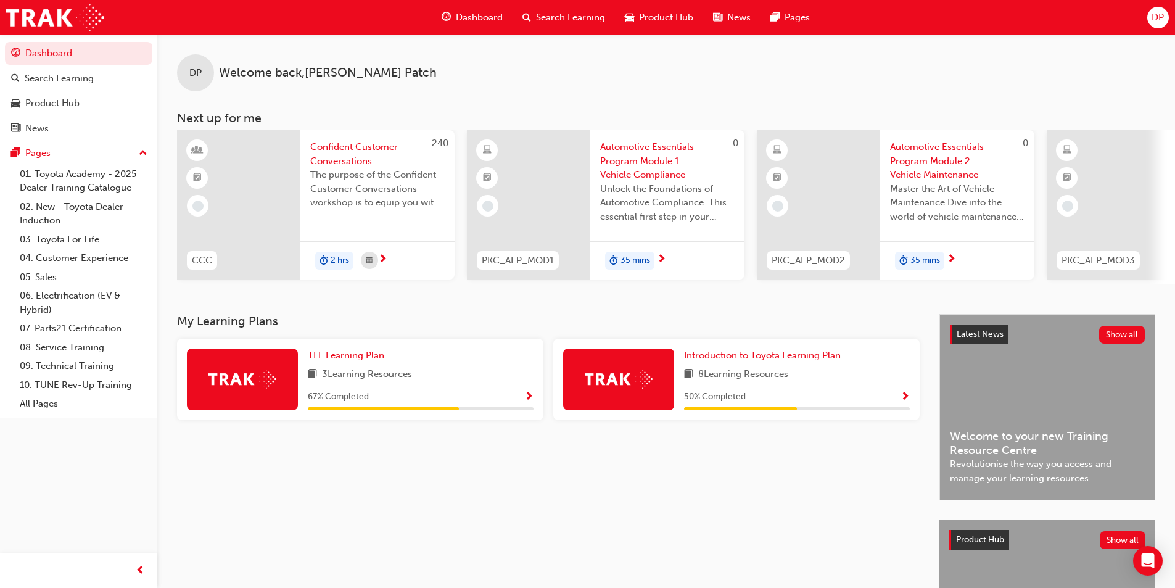
click at [342, 149] on span "Confident Customer Conversations" at bounding box center [377, 154] width 134 height 28
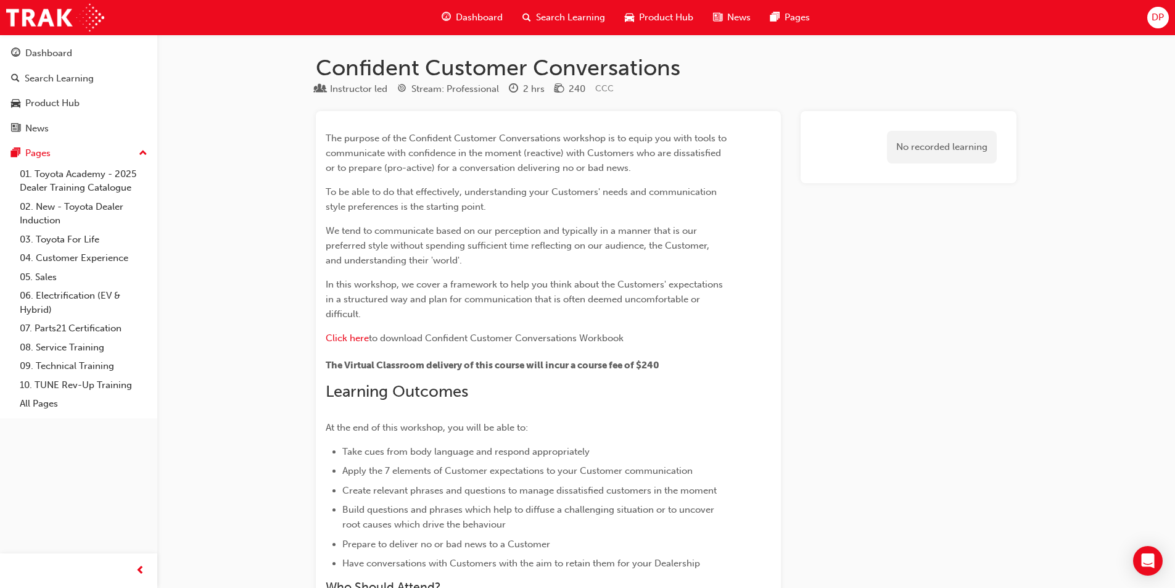
click at [553, 15] on span "Search Learning" at bounding box center [570, 17] width 69 height 14
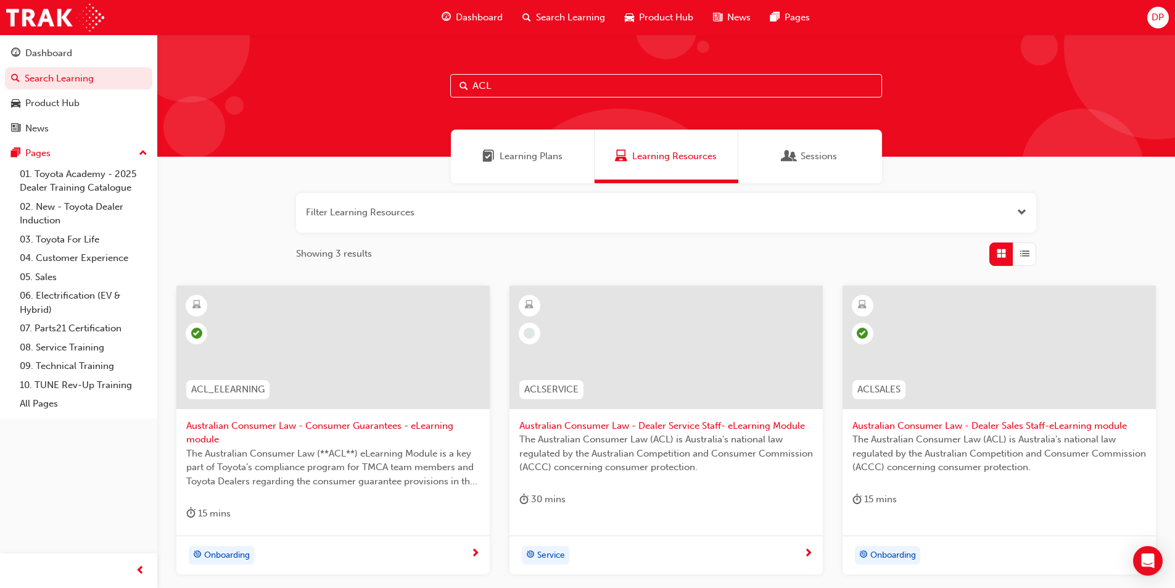
drag, startPoint x: 535, startPoint y: 86, endPoint x: 461, endPoint y: 83, distance: 74.0
click at [462, 84] on div "ACL" at bounding box center [666, 85] width 432 height 23
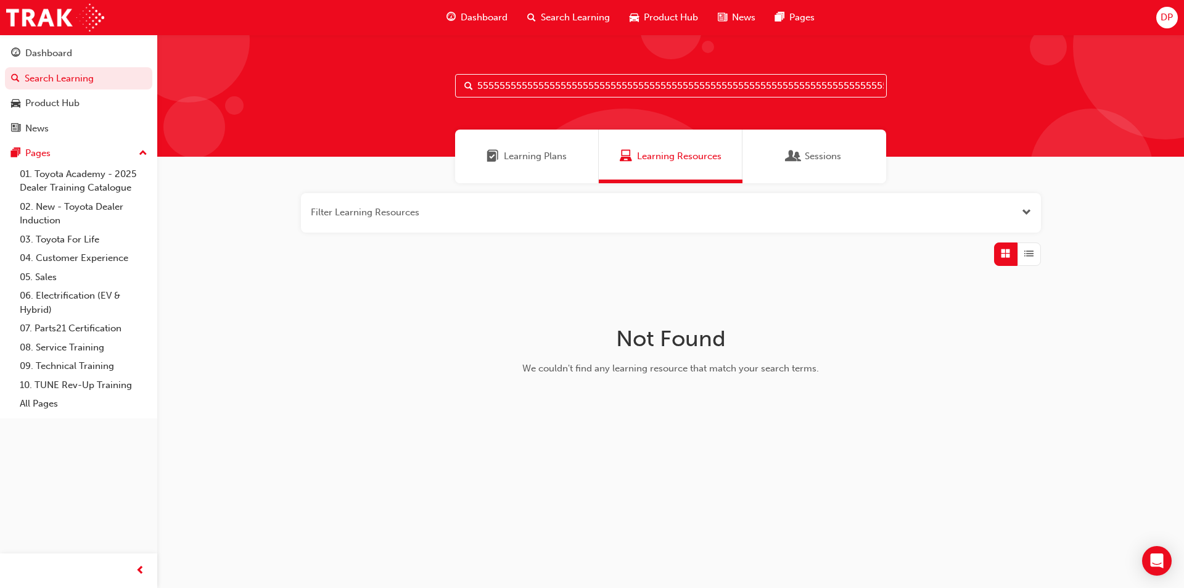
scroll to position [0, 2045]
type input "complaint5555555555555555555555555555555555555555555555555555555555555555555555…"
